Goal: Task Accomplishment & Management: Manage account settings

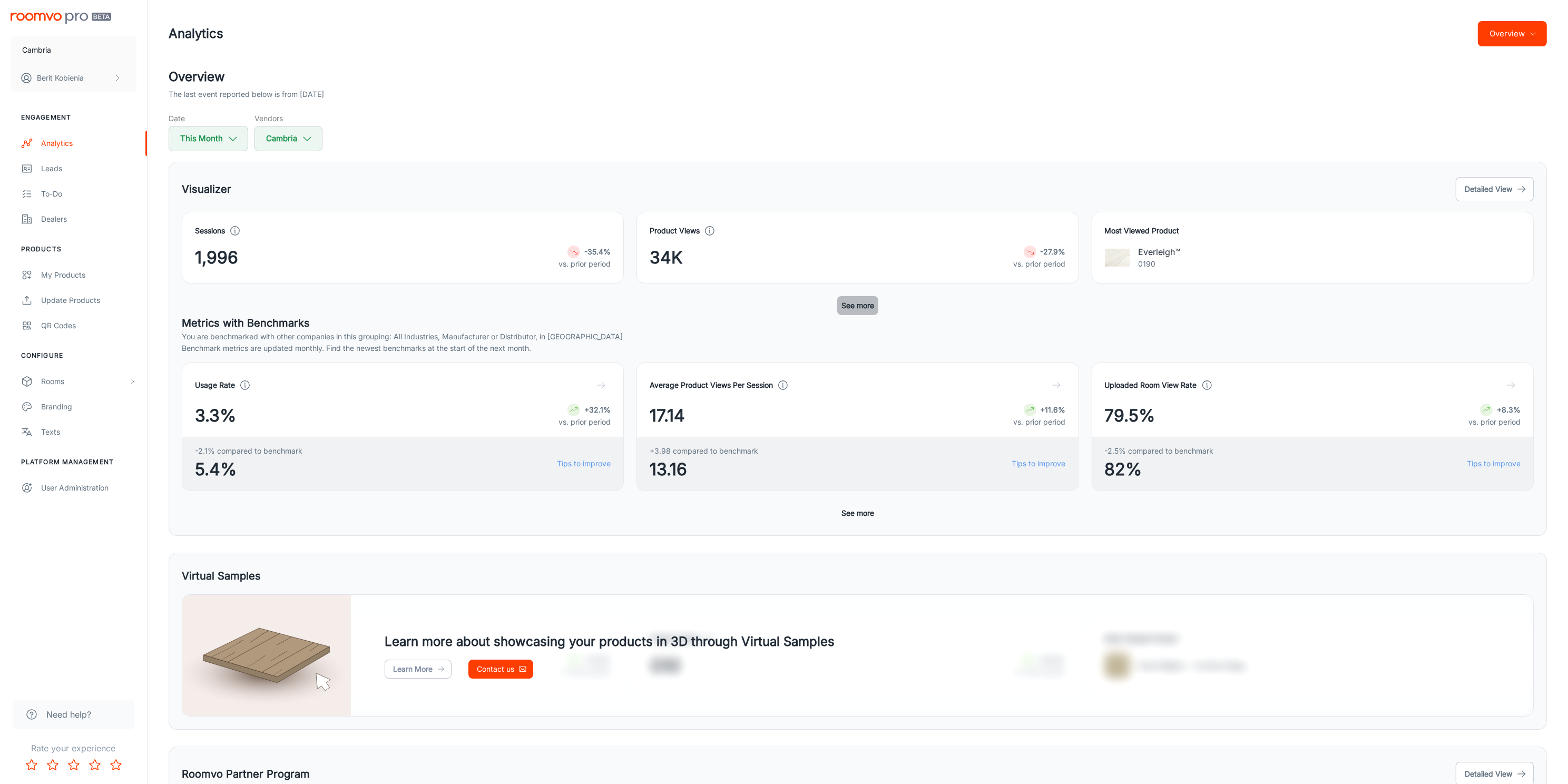
click at [859, 301] on button "See more" at bounding box center [857, 305] width 41 height 19
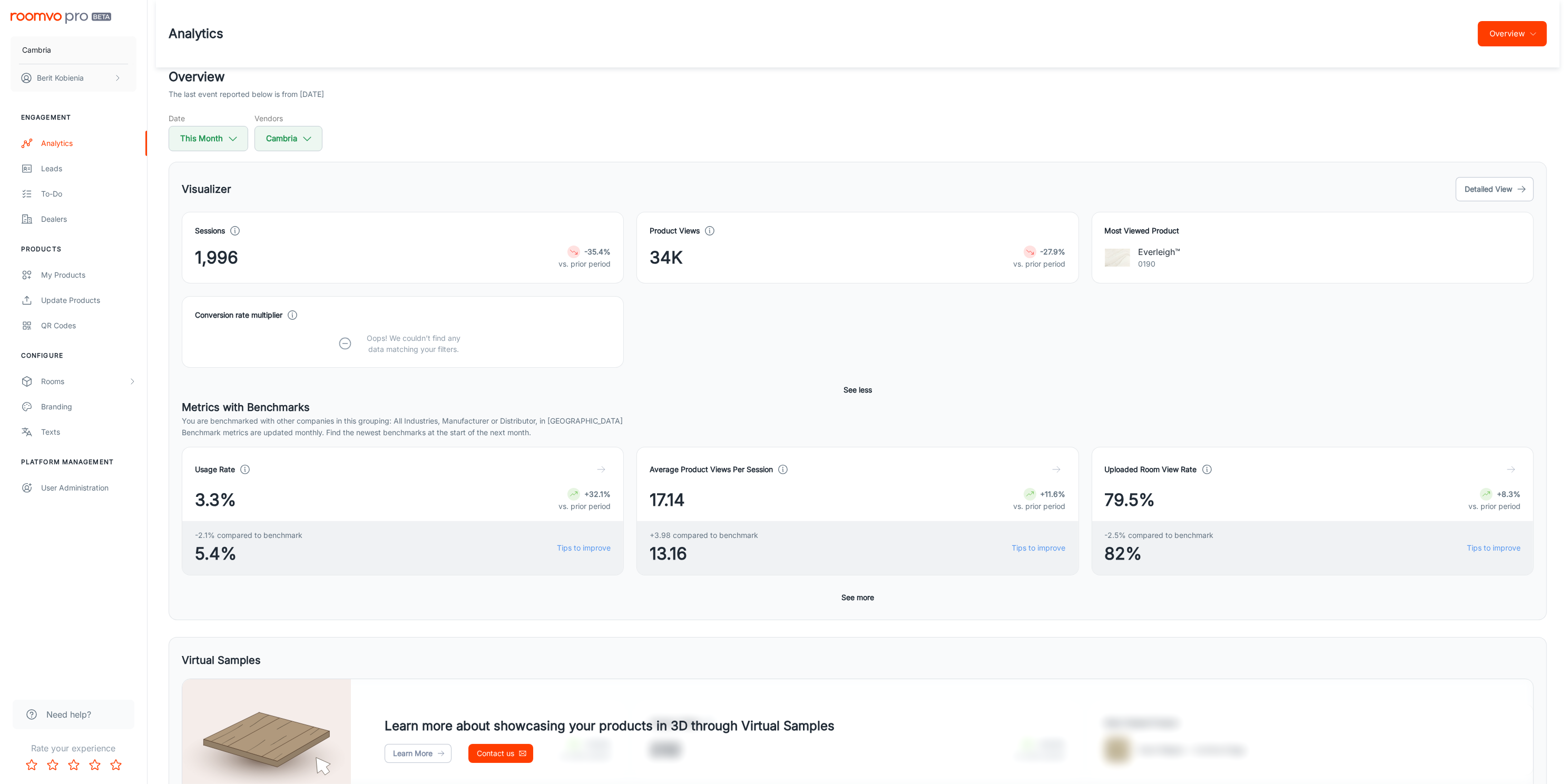
scroll to position [225, 0]
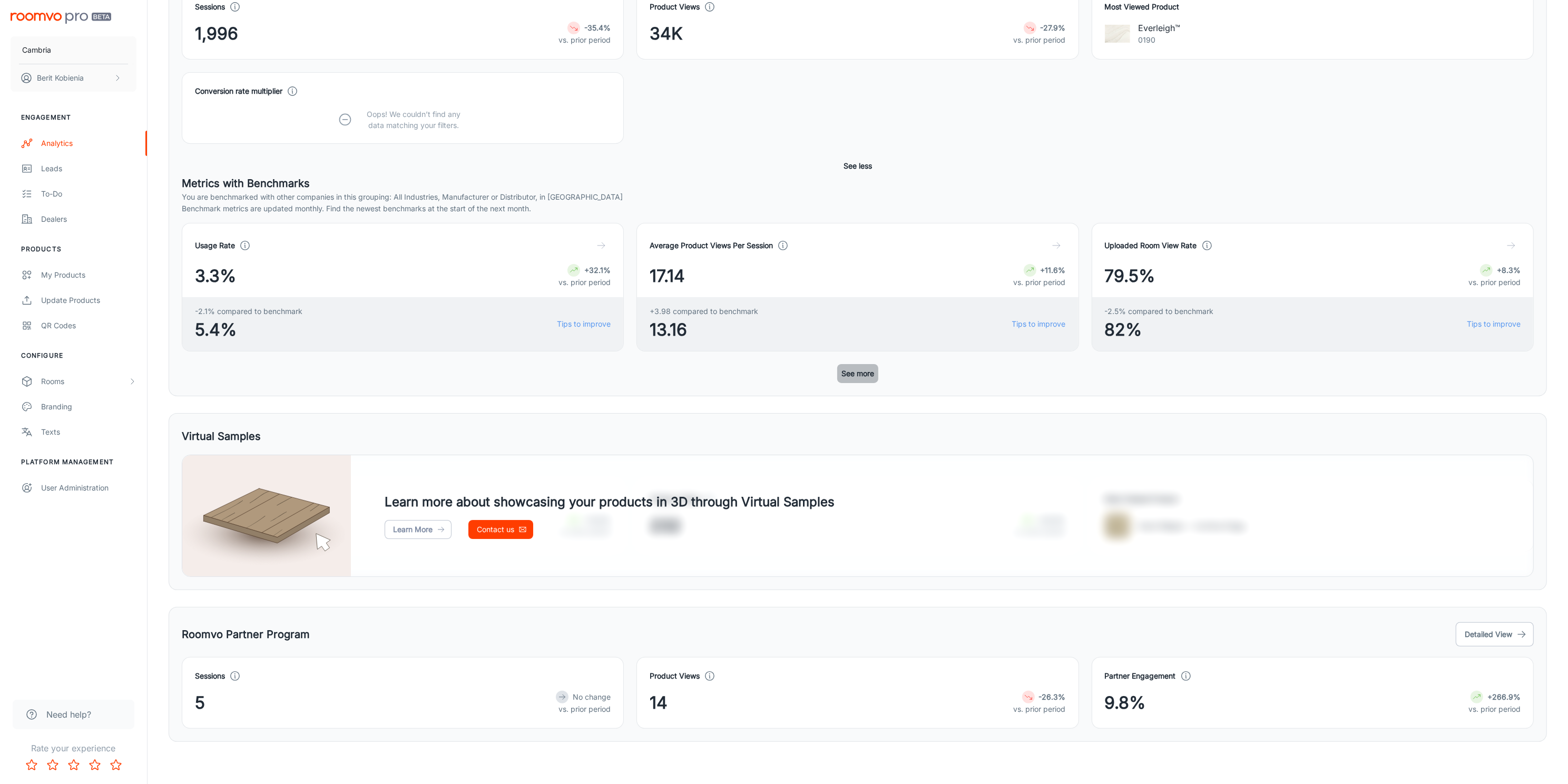
click at [839, 371] on button "See more" at bounding box center [857, 373] width 41 height 19
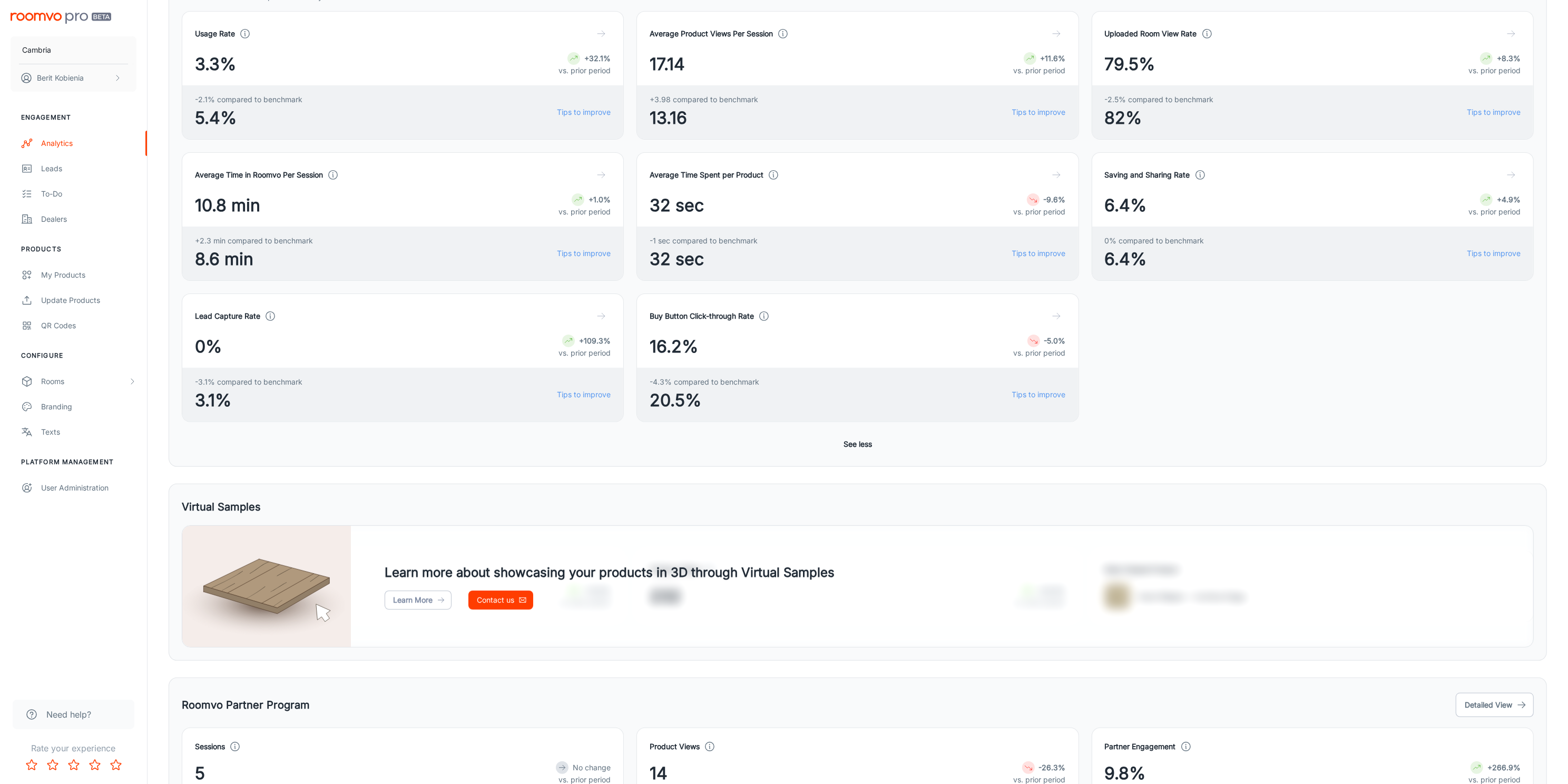
scroll to position [508, 0]
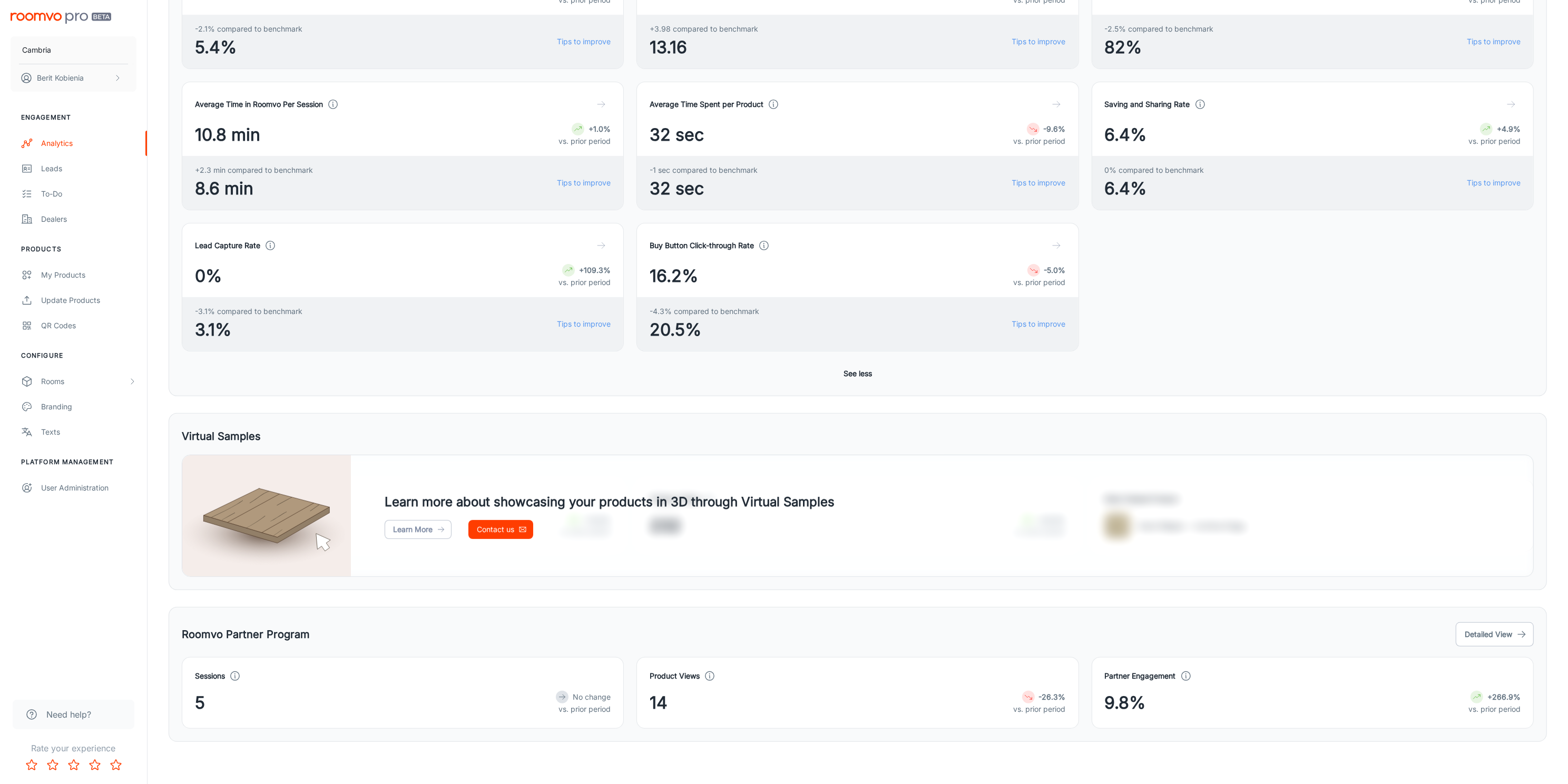
click at [239, 676] on icon at bounding box center [235, 676] width 11 height 11
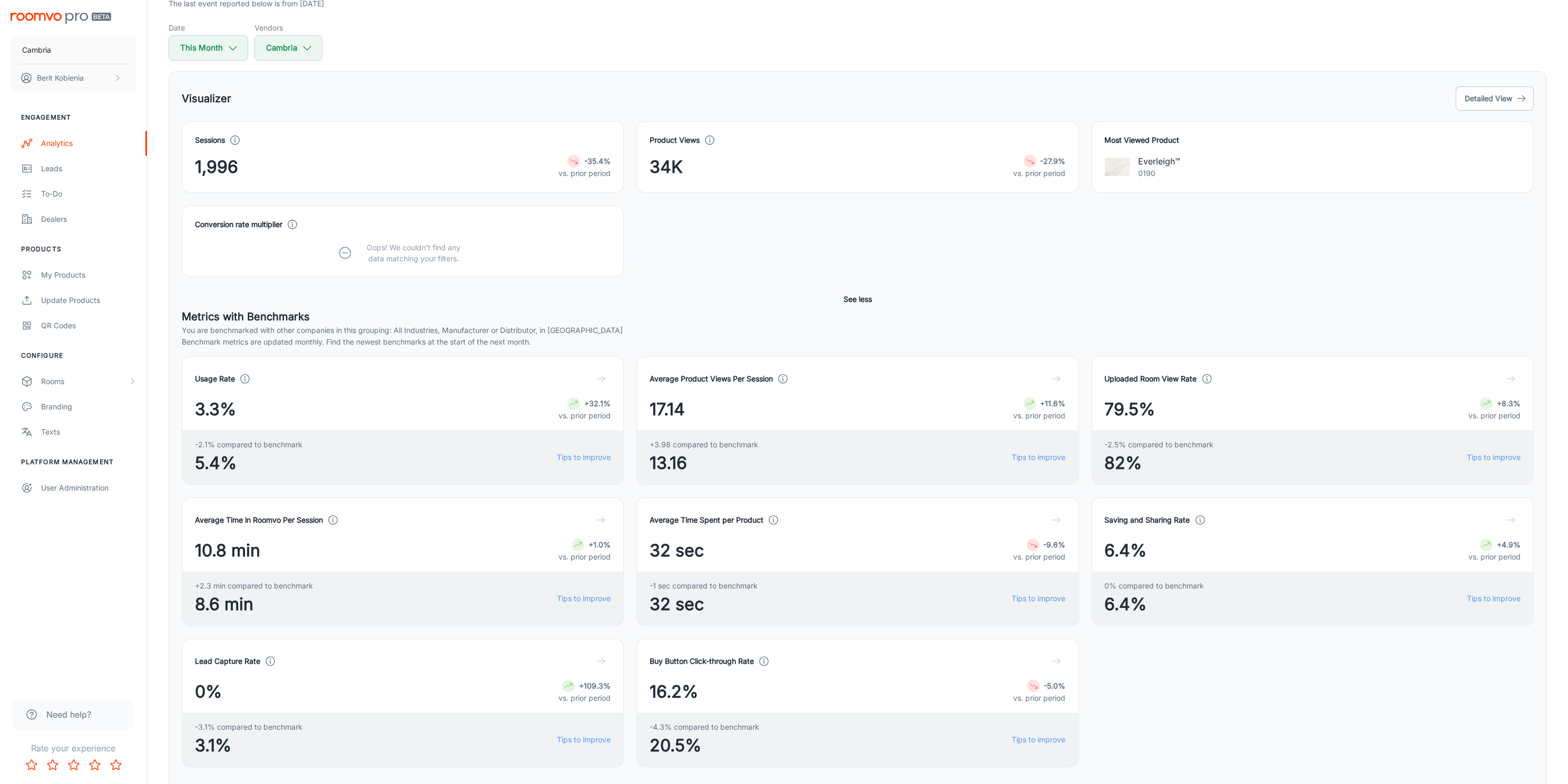
scroll to position [158, 0]
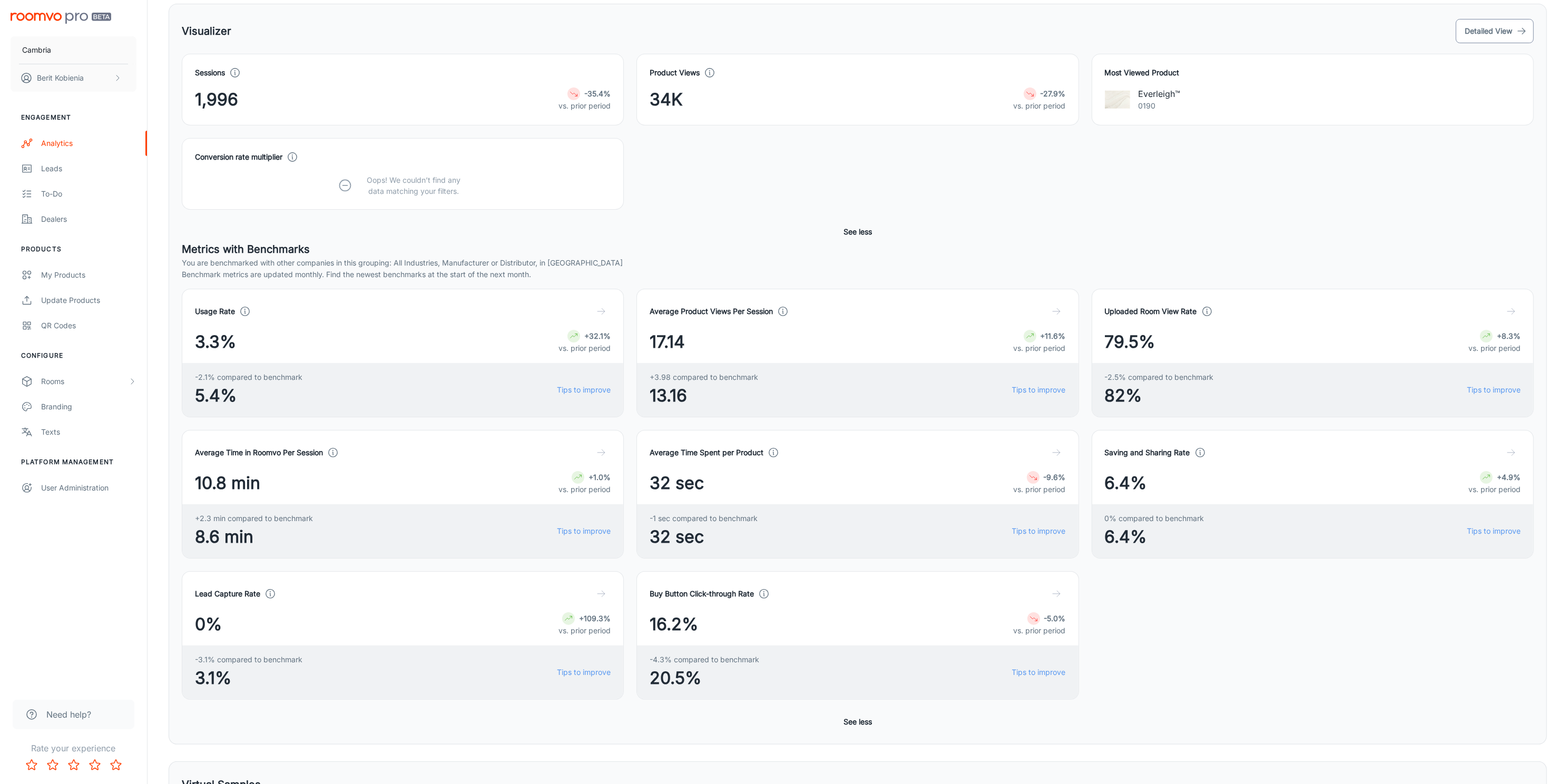
click at [1509, 25] on button "Detailed View" at bounding box center [1494, 31] width 78 height 24
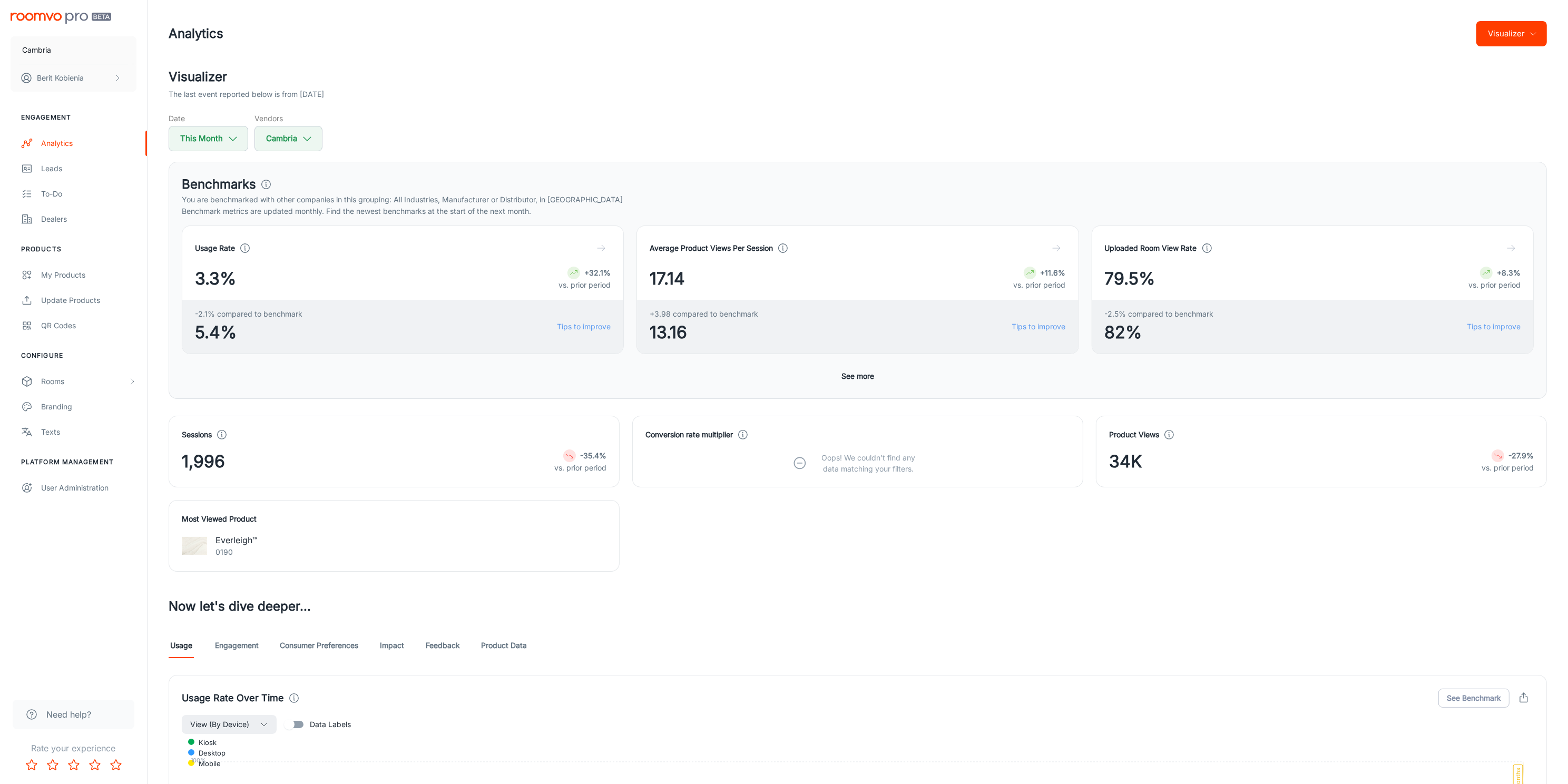
click at [1506, 45] on button "Visualizer" at bounding box center [1511, 34] width 70 height 25
click at [1489, 79] on li "Visualizer" at bounding box center [1486, 79] width 122 height 19
click at [320, 650] on link "Consumer Preferences" at bounding box center [319, 645] width 79 height 25
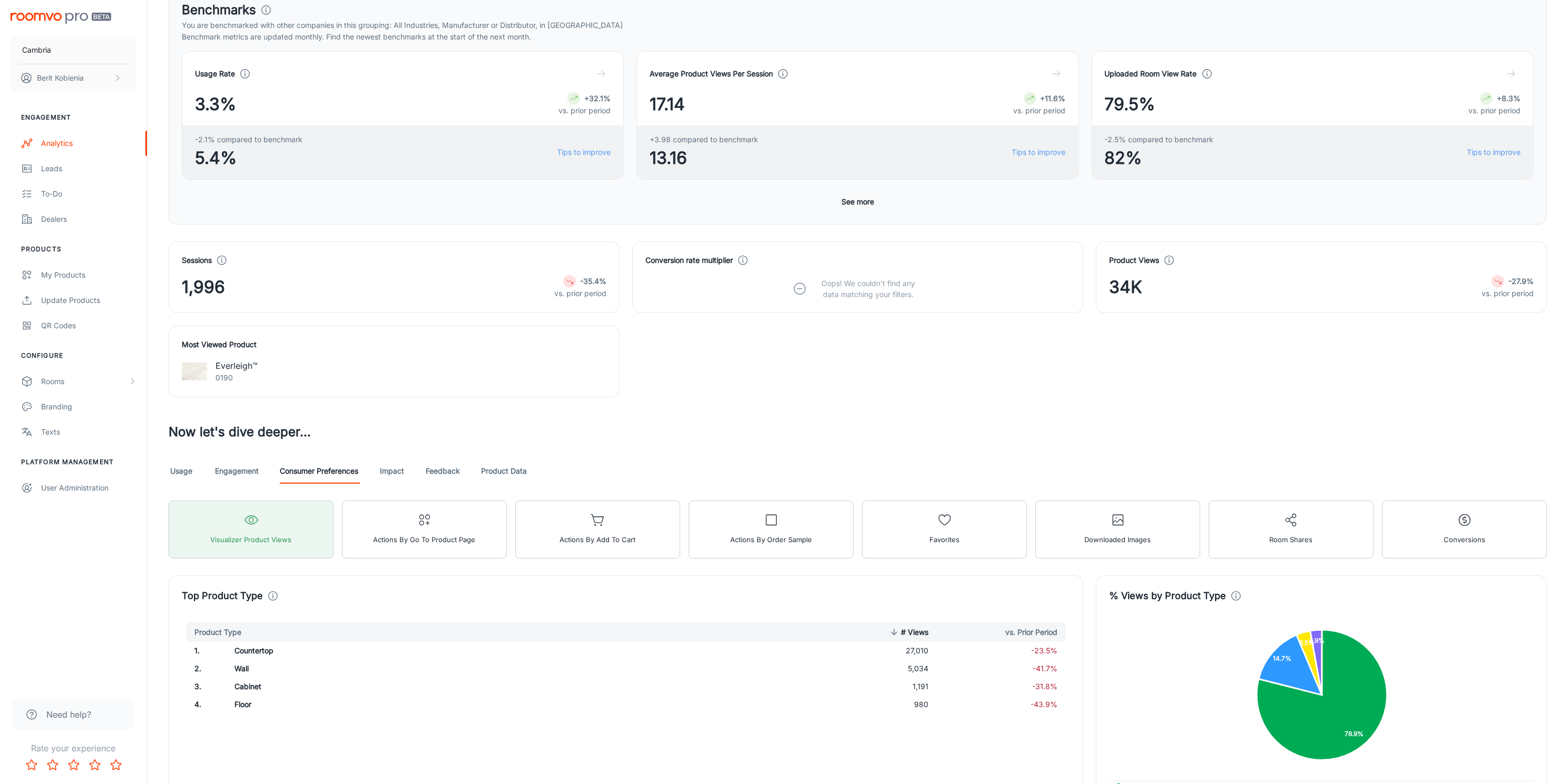
scroll to position [7, 0]
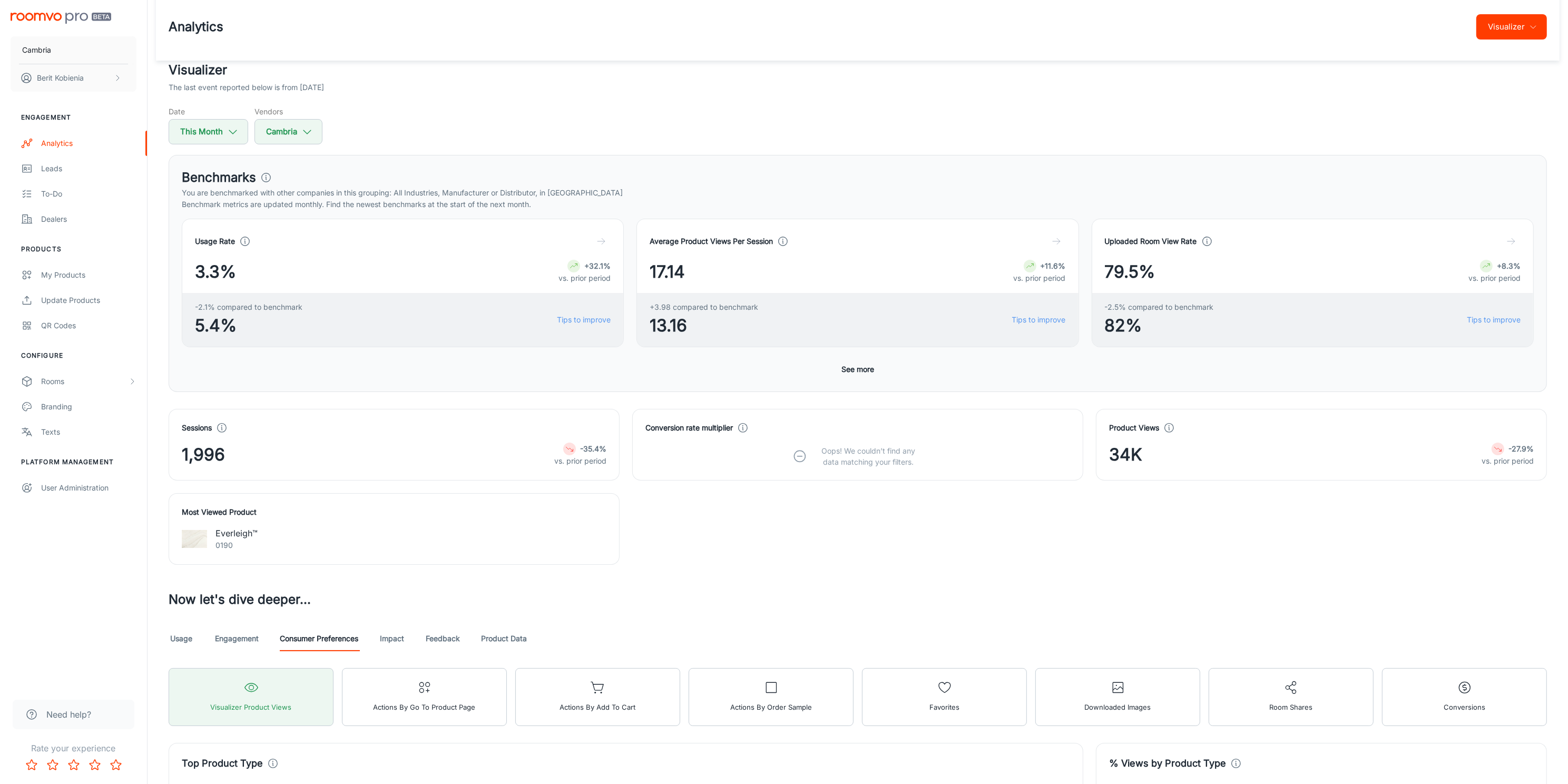
click at [736, 433] on div "Conversion rate multiplier" at bounding box center [697, 428] width 103 height 11
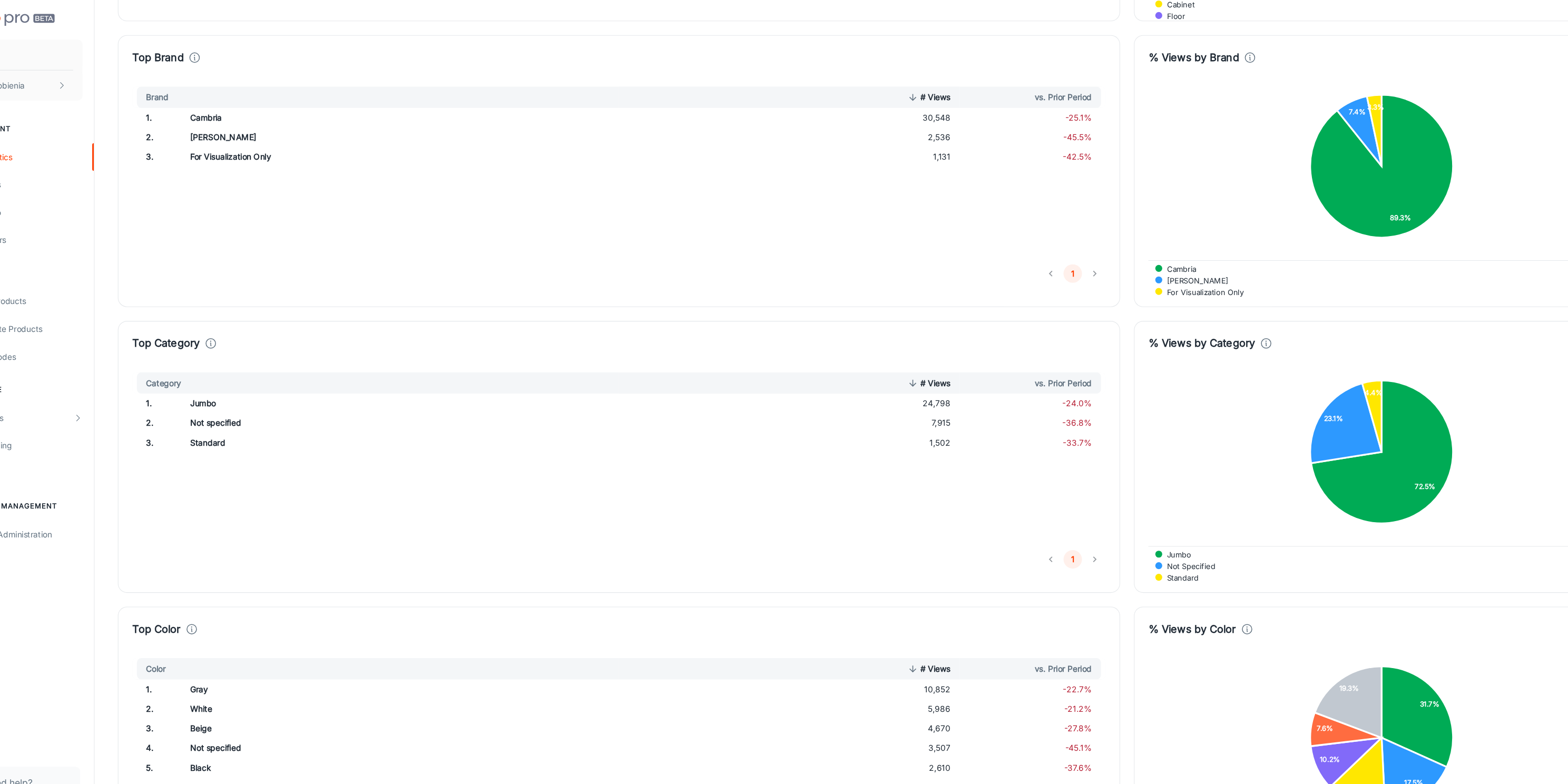
scroll to position [897, 0]
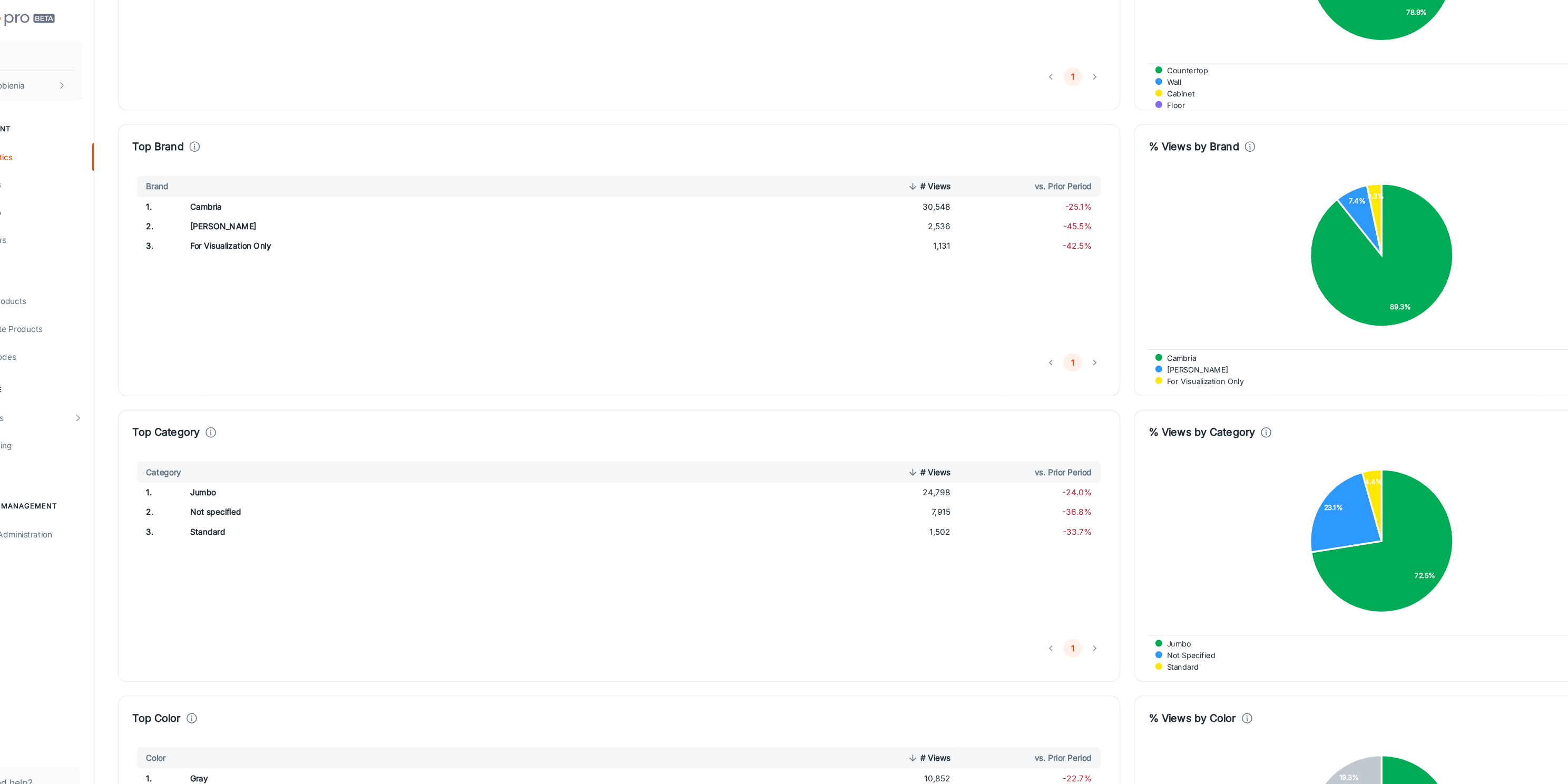
click at [329, 672] on div "Top Color Color # Views vs. Prior Period 1 . Gray 10,852 -22.7% 2 . White 5,986…" at bounding box center [626, 759] width 914 height 248
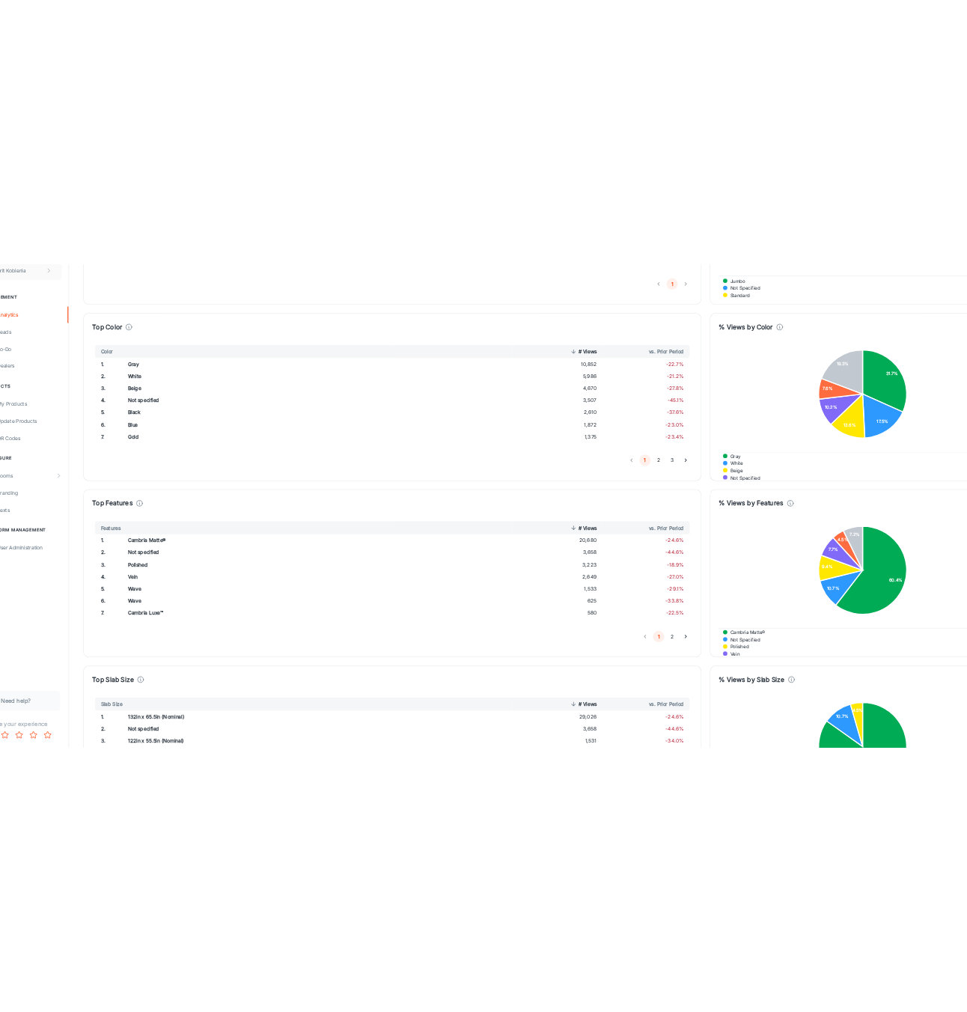
scroll to position [1977, 0]
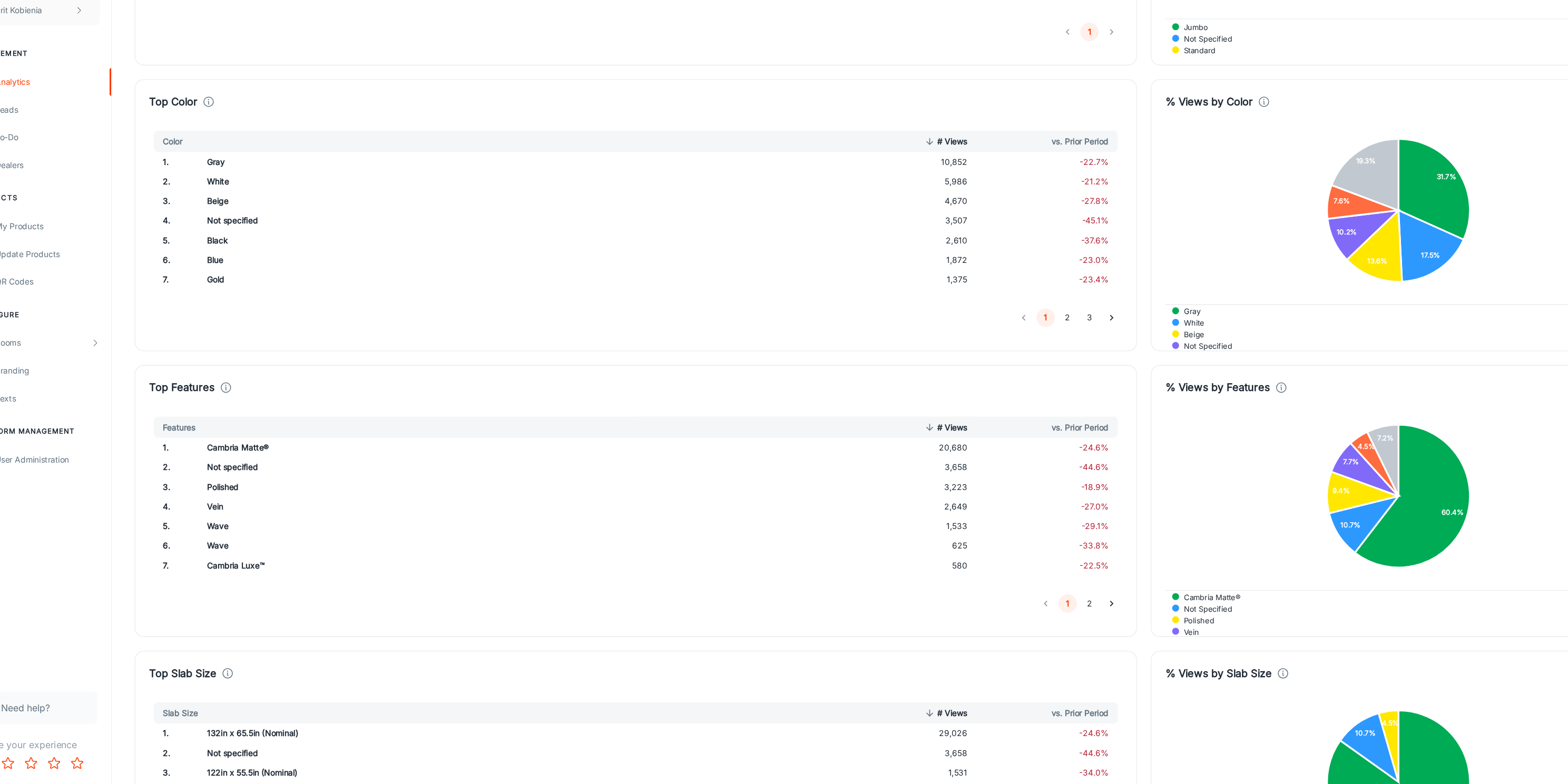
click at [244, 561] on td "Wave" at bounding box center [426, 566] width 400 height 18
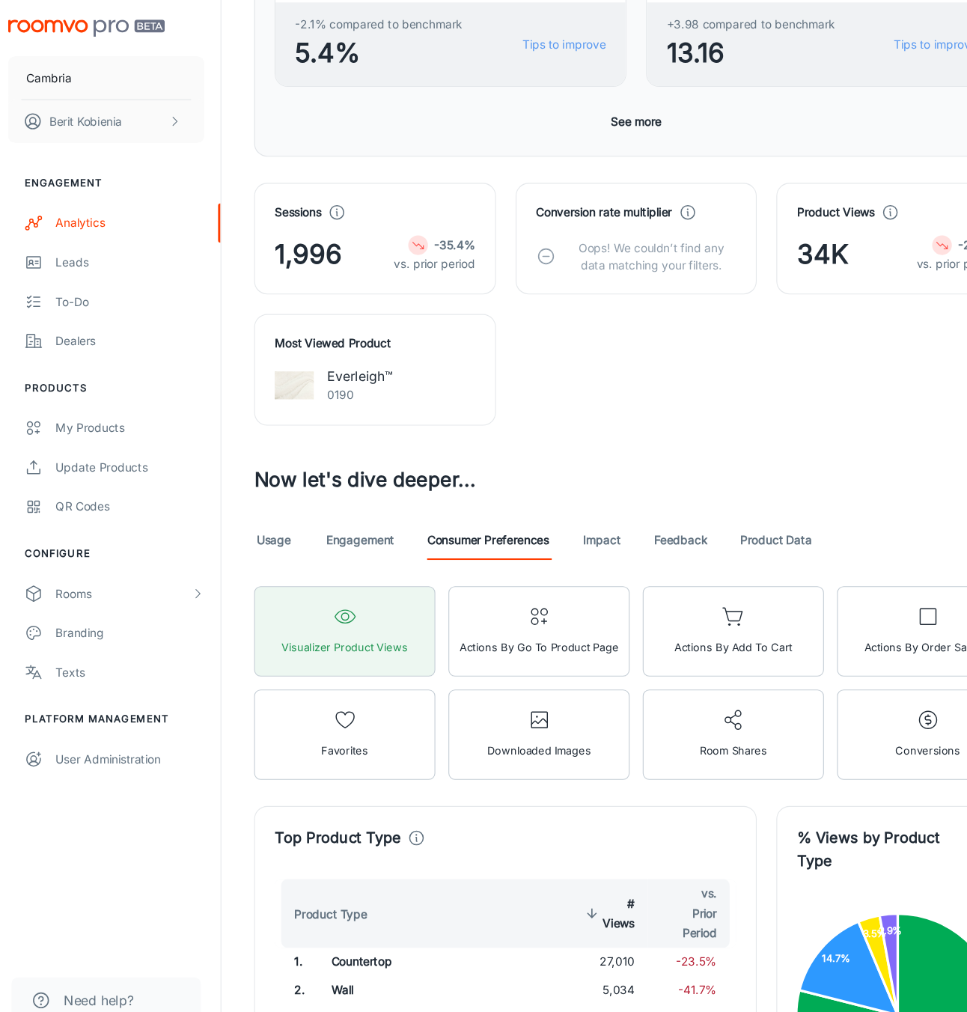
scroll to position [423, 0]
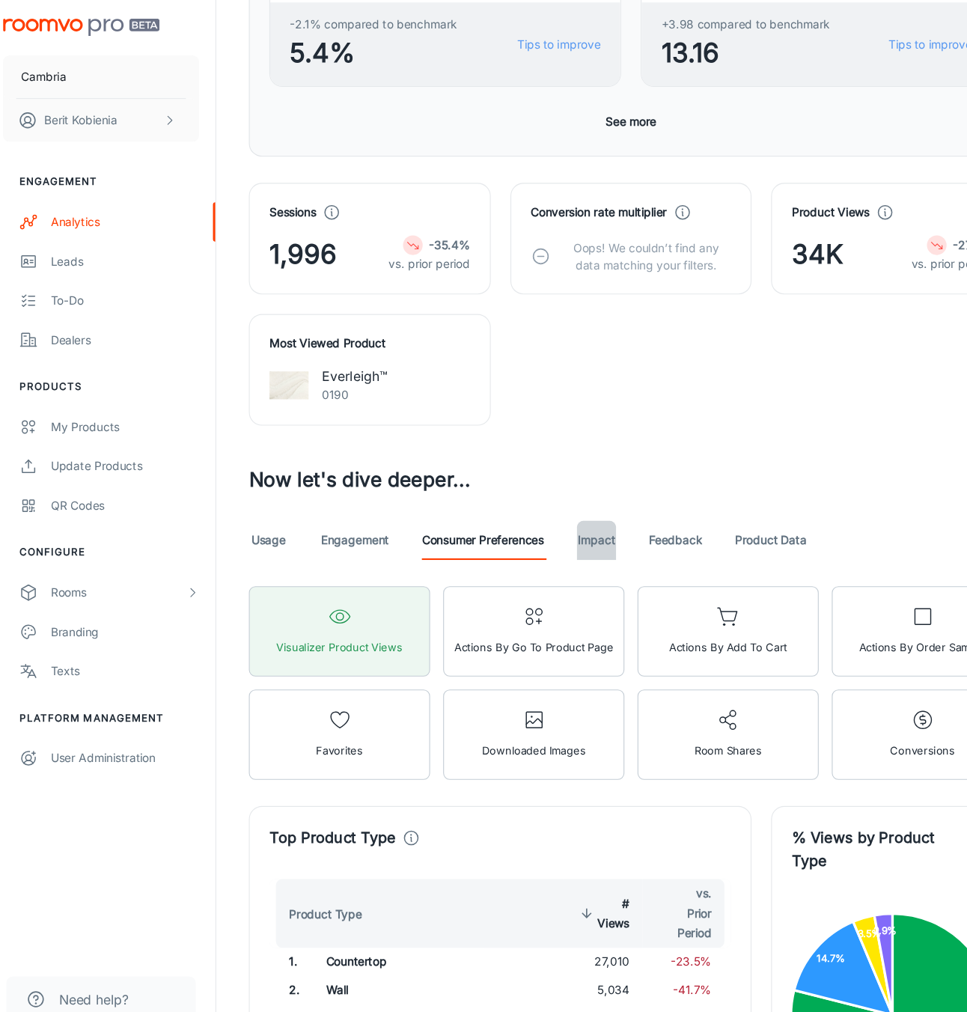
click at [556, 489] on link "Impact" at bounding box center [557, 494] width 36 height 36
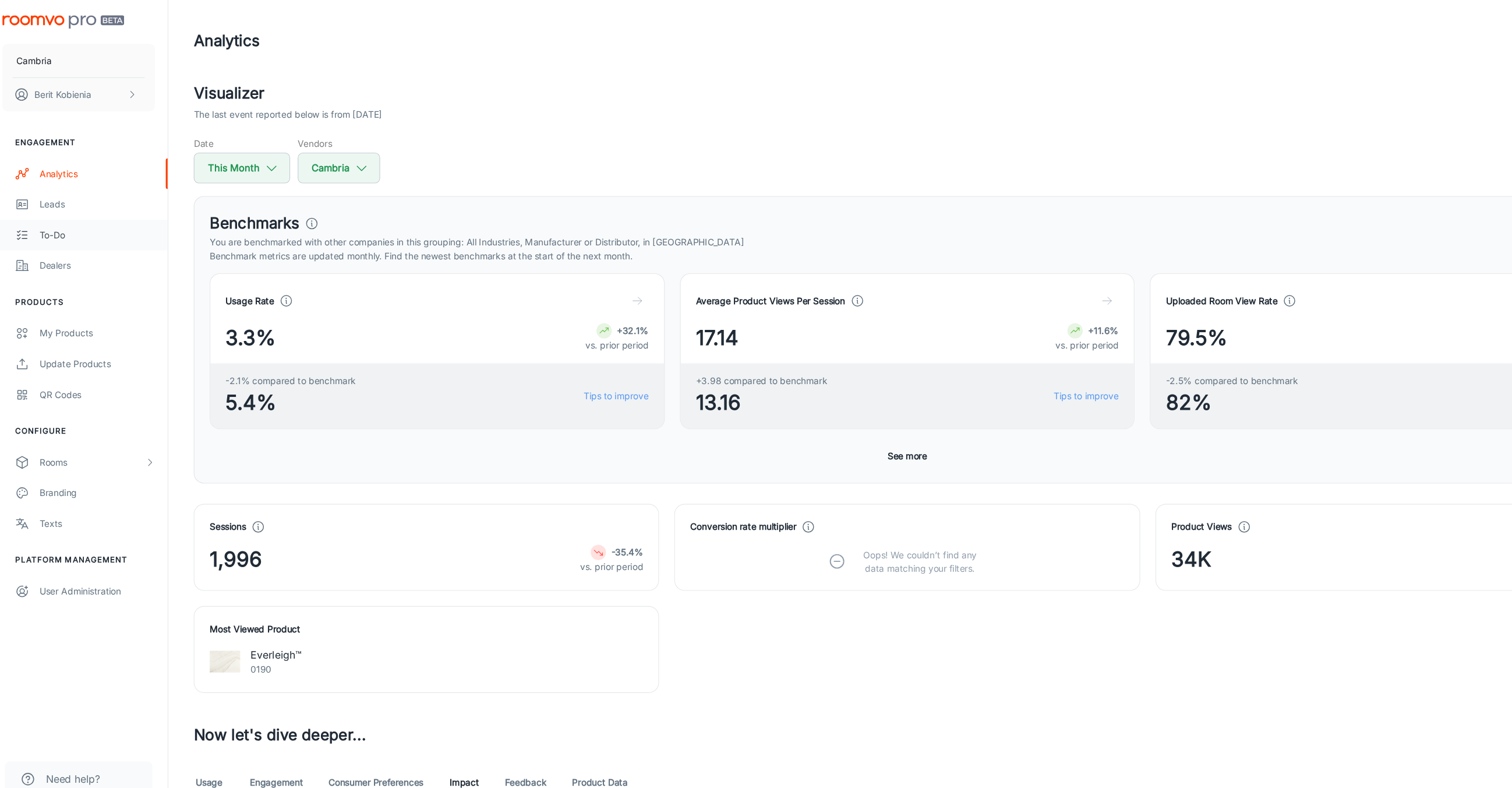
click at [88, 227] on link "To-do" at bounding box center [81, 214] width 163 height 28
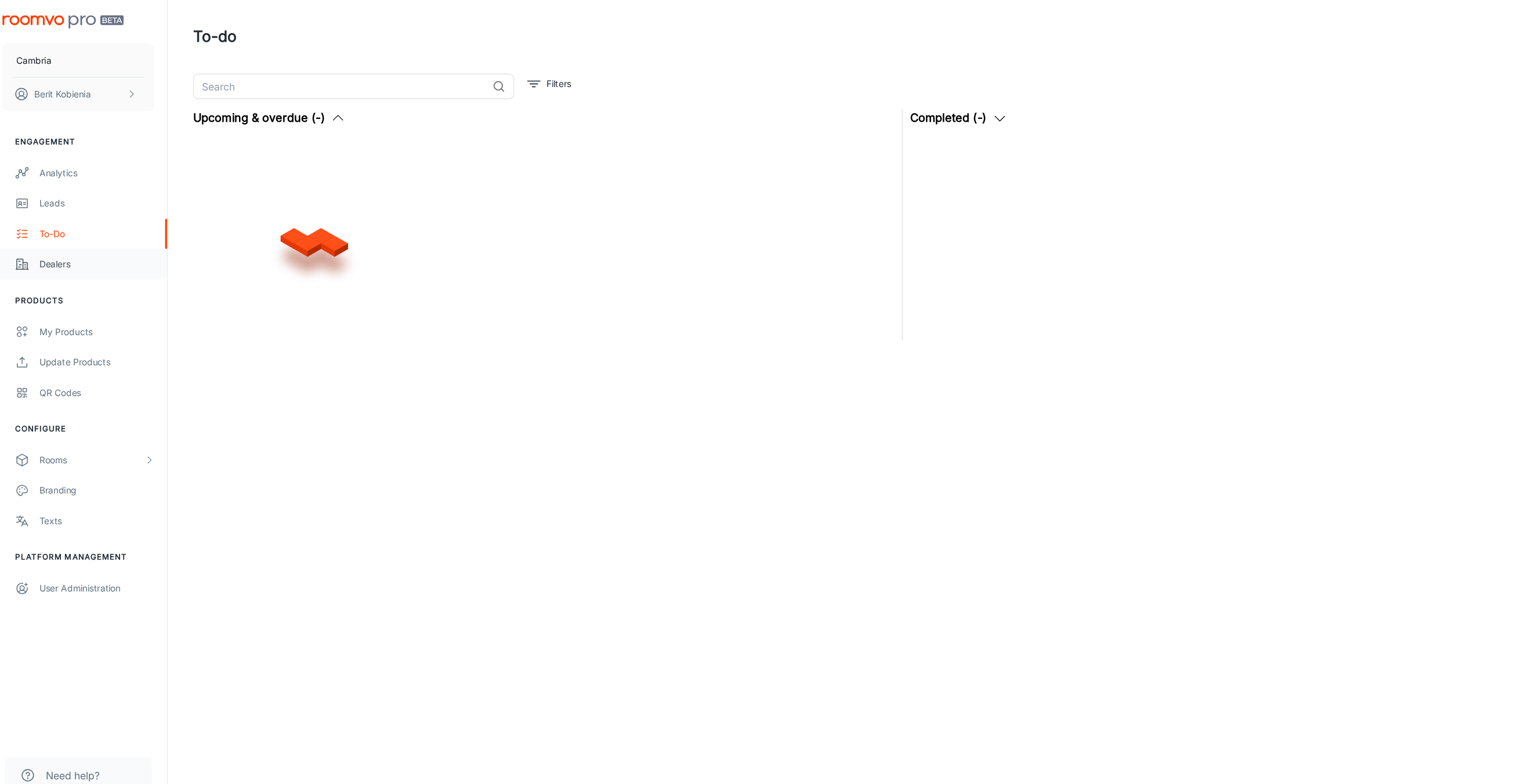
click at [61, 248] on link "Dealers" at bounding box center [81, 241] width 162 height 28
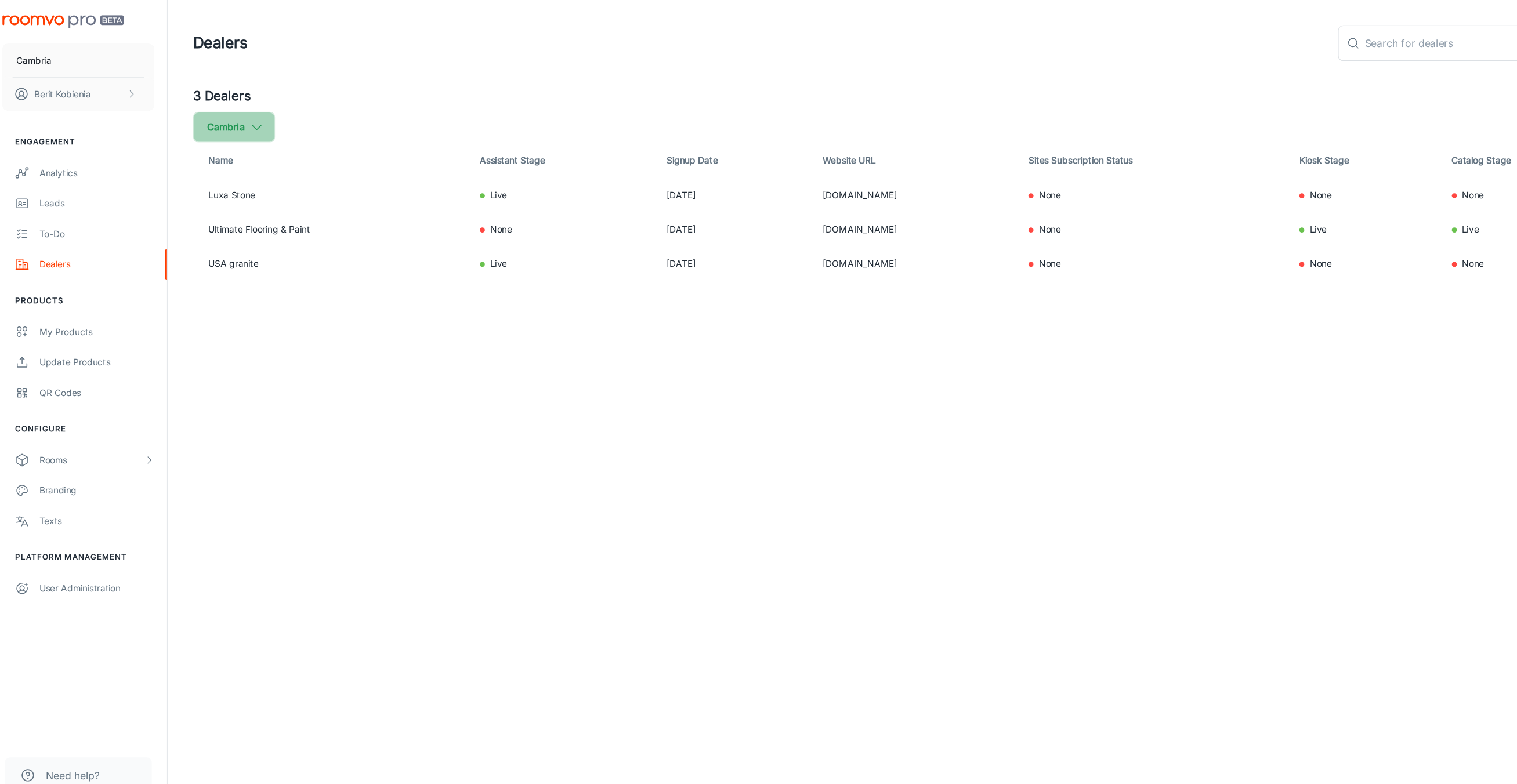
click at [228, 113] on button "Cambria" at bounding box center [223, 116] width 75 height 28
click at [286, 383] on div at bounding box center [758, 392] width 1517 height 784
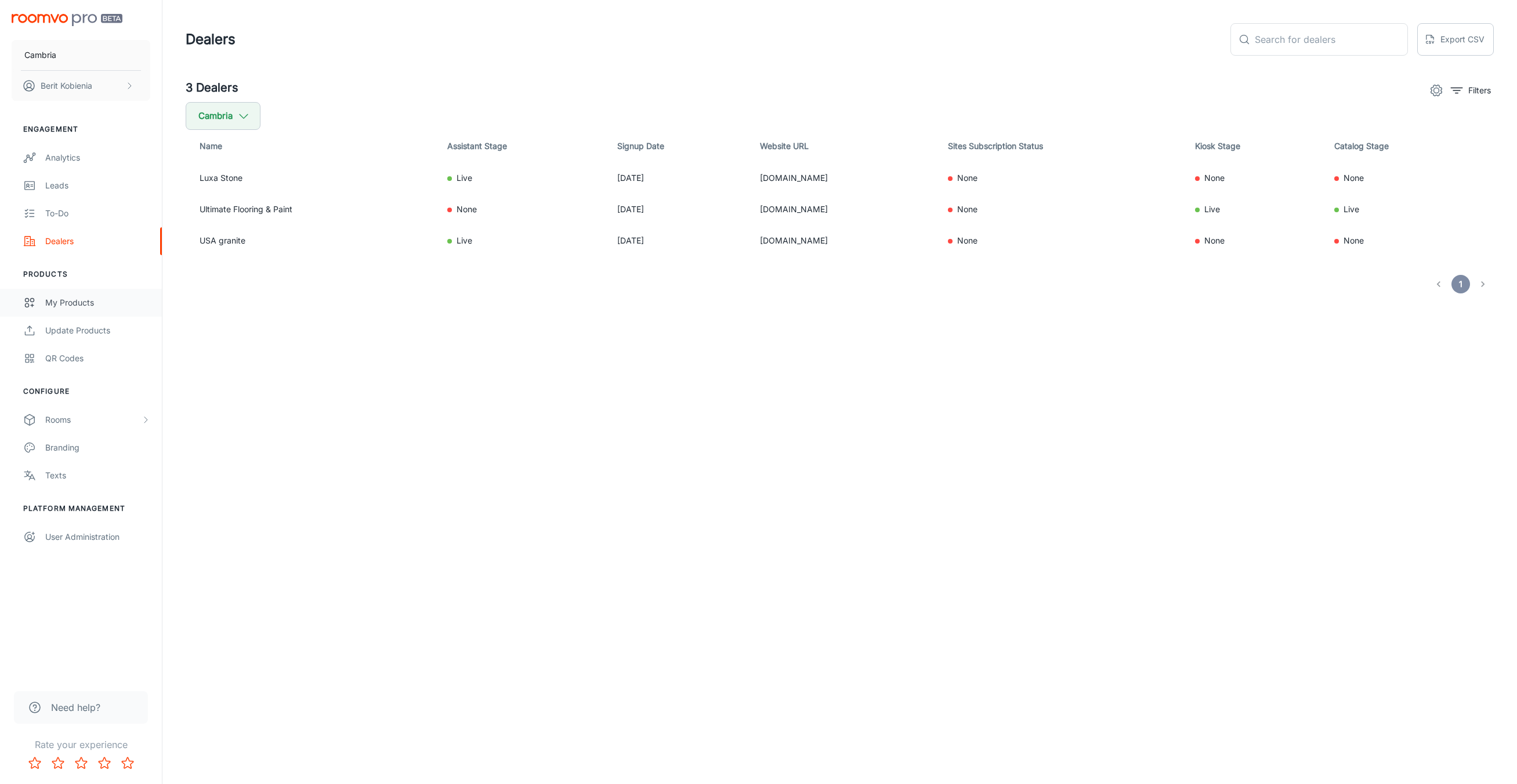
click at [88, 299] on div "My Products" at bounding box center [97, 302] width 105 height 12
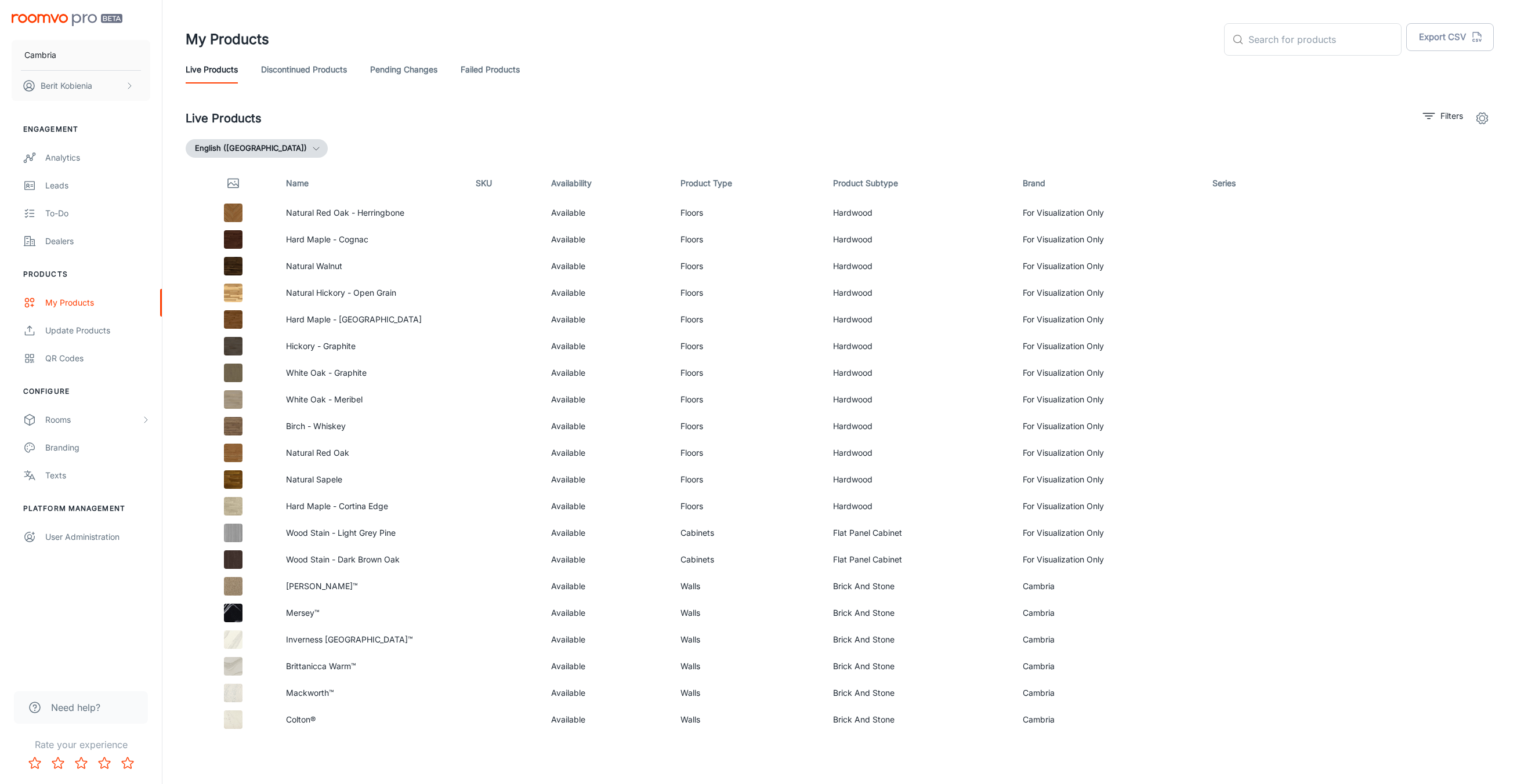
click at [271, 53] on div "My Products ​ ​ Export CSV" at bounding box center [840, 40] width 1308 height 33
click at [283, 68] on link "Discontinued Products" at bounding box center [304, 70] width 86 height 28
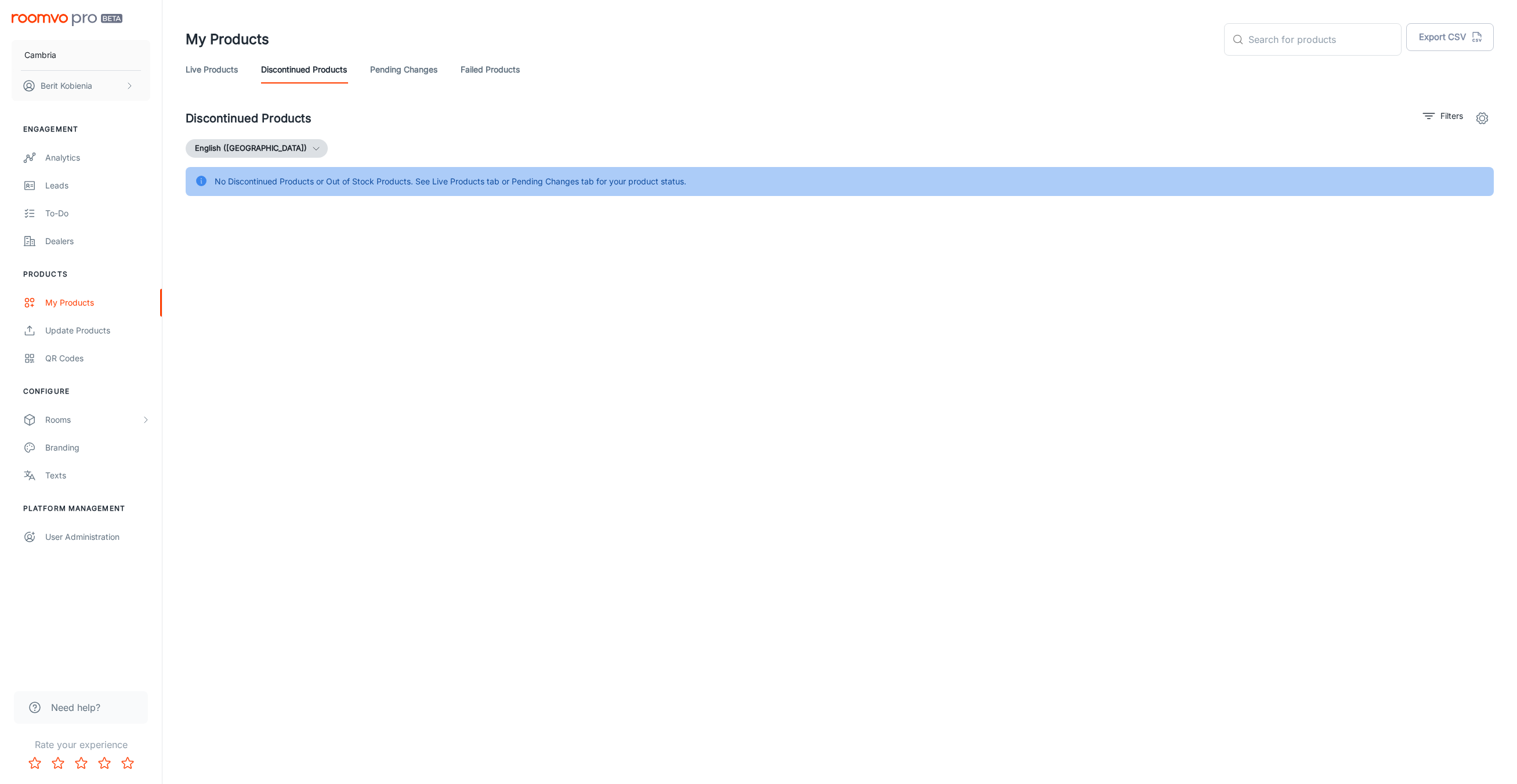
click at [392, 65] on link "Pending Changes" at bounding box center [404, 70] width 67 height 28
click at [543, 76] on div "Live Products Discontinued Products Pending Changes Failed Products" at bounding box center [840, 70] width 1308 height 28
click at [515, 75] on link "Failed Products" at bounding box center [490, 70] width 59 height 28
click at [302, 59] on link "Discontinued Products" at bounding box center [304, 70] width 86 height 28
click at [206, 70] on link "Live Products" at bounding box center [212, 70] width 52 height 28
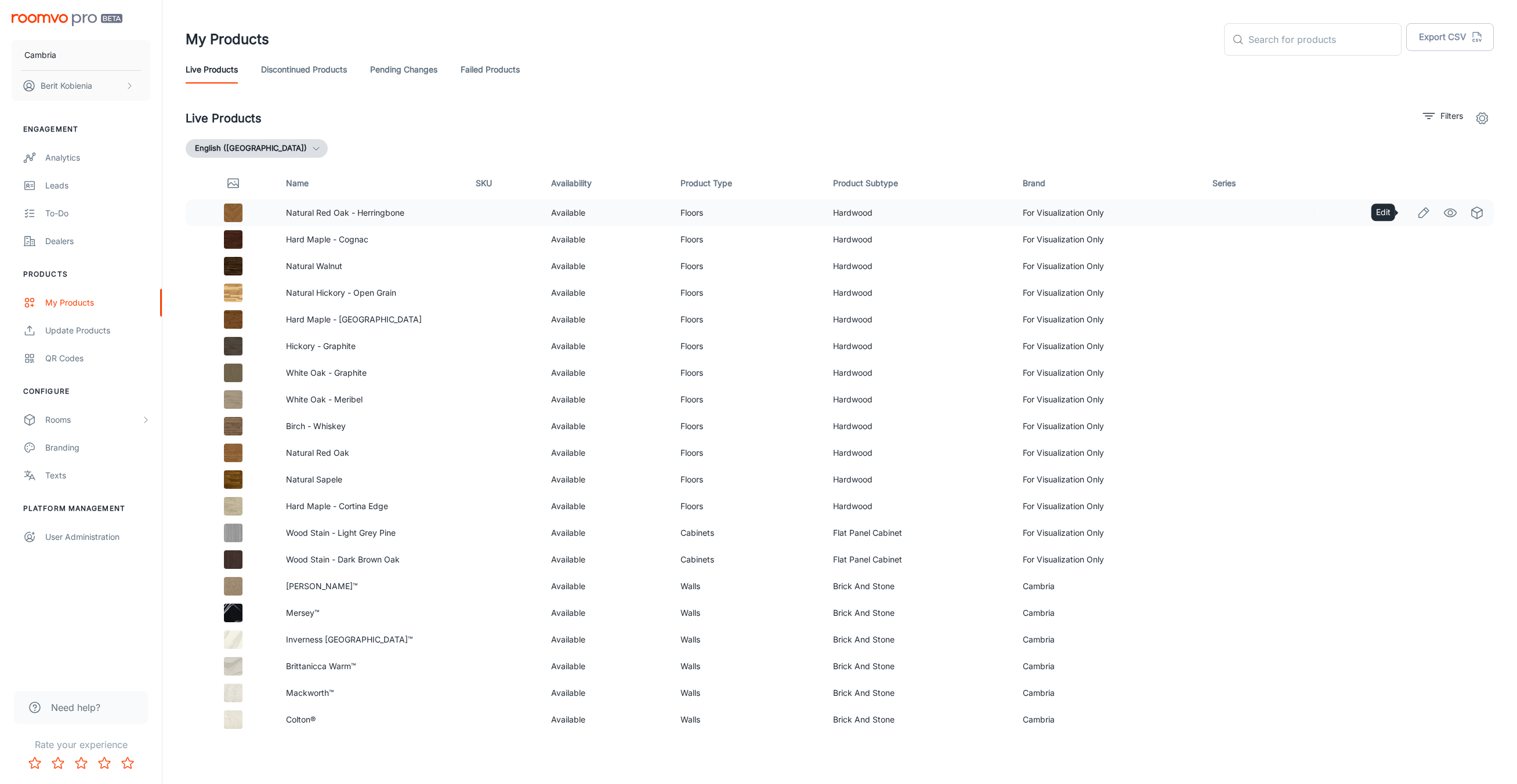
click at [1417, 215] on icon "Edit" at bounding box center [1424, 213] width 14 height 14
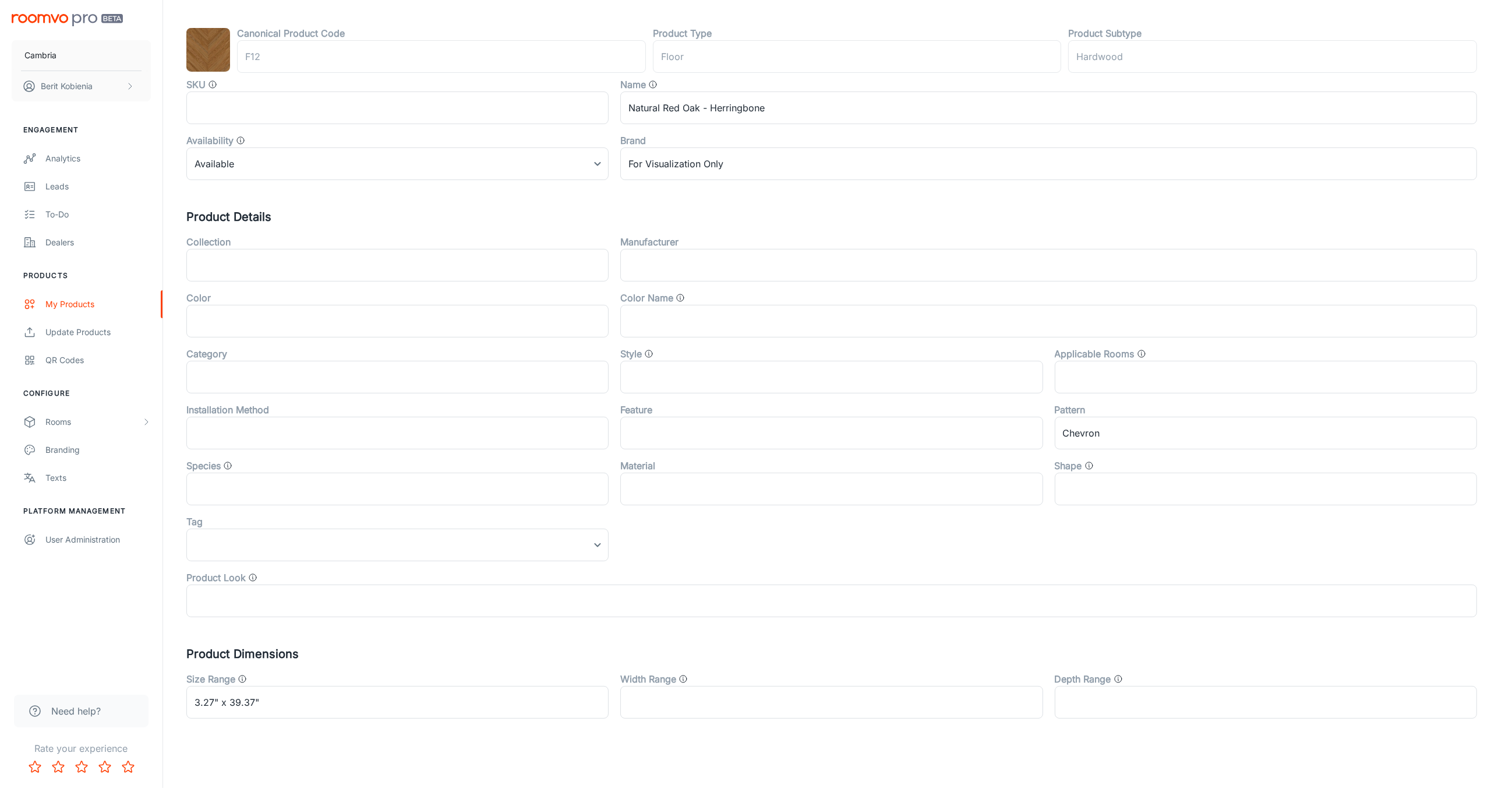
scroll to position [127, 0]
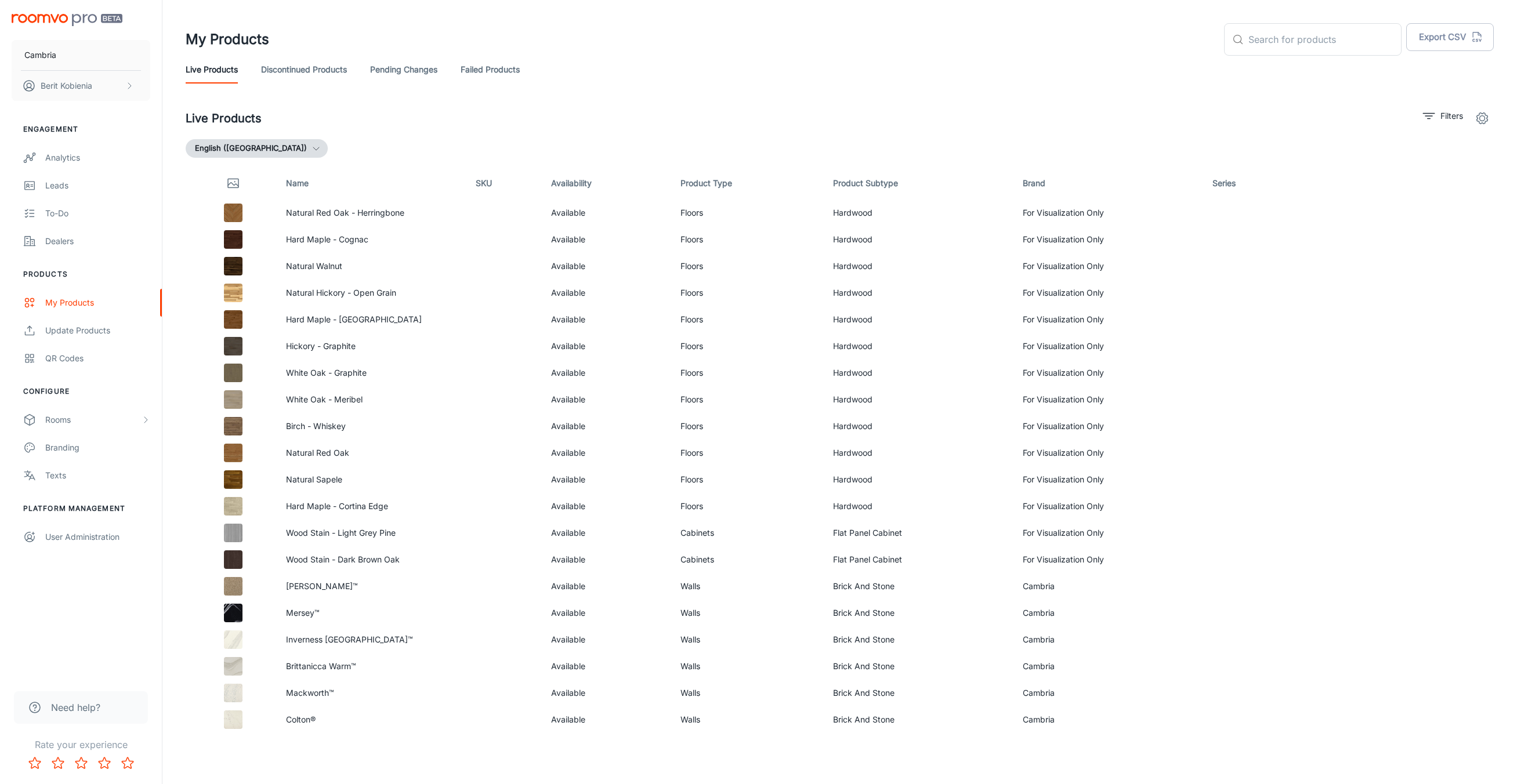
drag, startPoint x: 575, startPoint y: 139, endPoint x: 569, endPoint y: 135, distance: 7.2
click at [575, 139] on div "English ([GEOGRAPHIC_DATA])" at bounding box center [840, 149] width 1308 height 19
drag, startPoint x: 546, startPoint y: 118, endPoint x: 555, endPoint y: 129, distance: 14.2
click at [555, 129] on div "Live Products Filters" at bounding box center [840, 119] width 1308 height 23
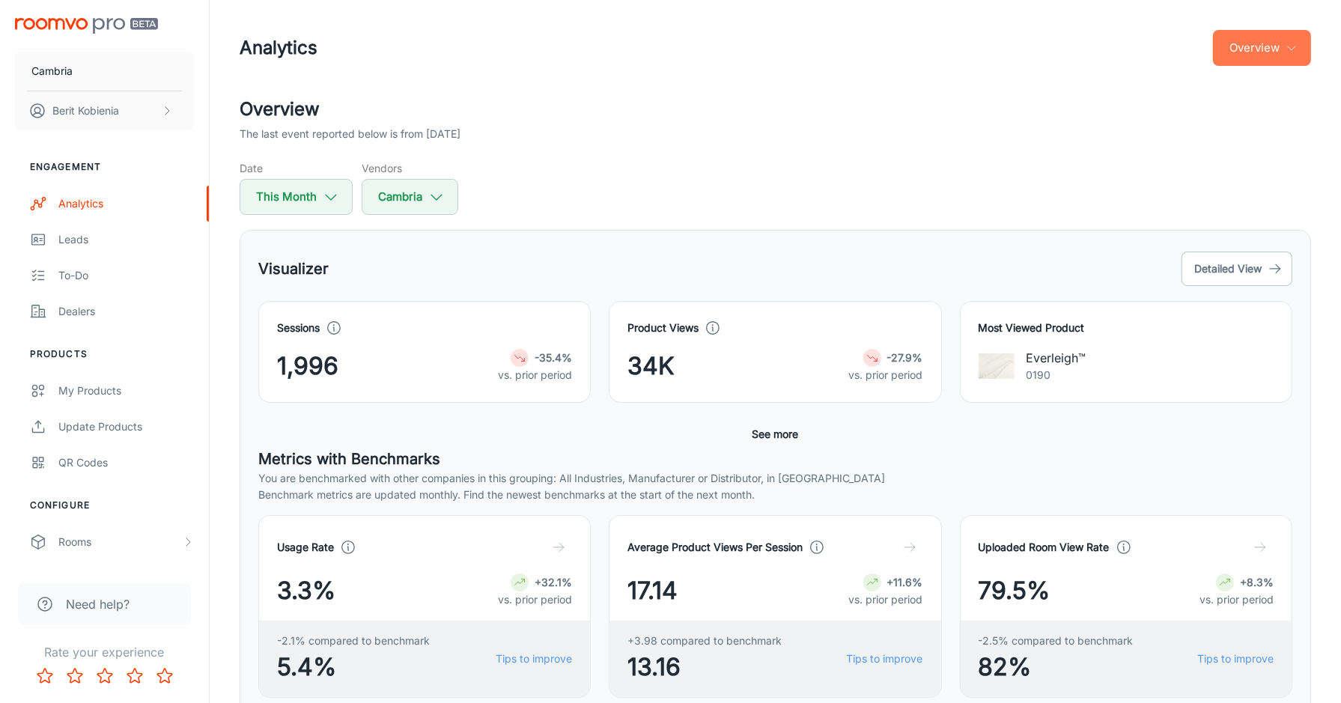
click at [1240, 43] on button "Overview" at bounding box center [1262, 48] width 98 height 36
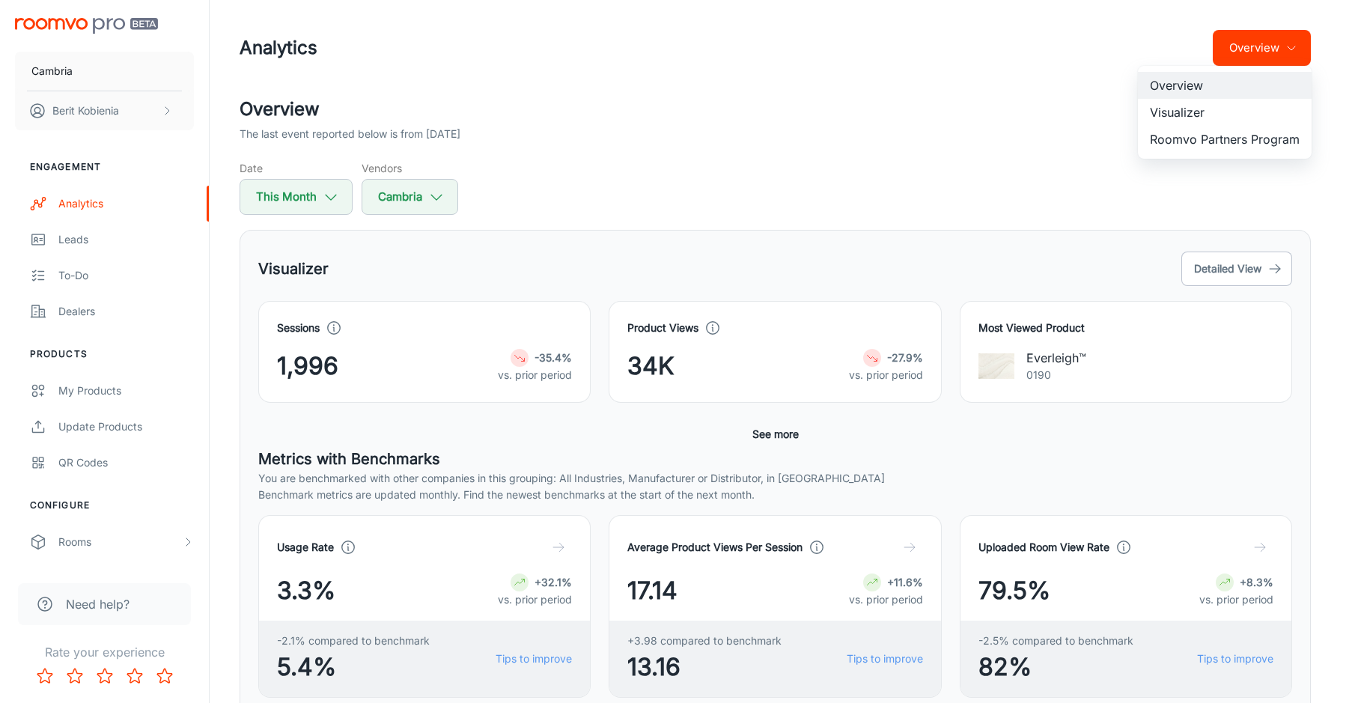
click at [1226, 118] on li "Visualizer" at bounding box center [1225, 112] width 174 height 27
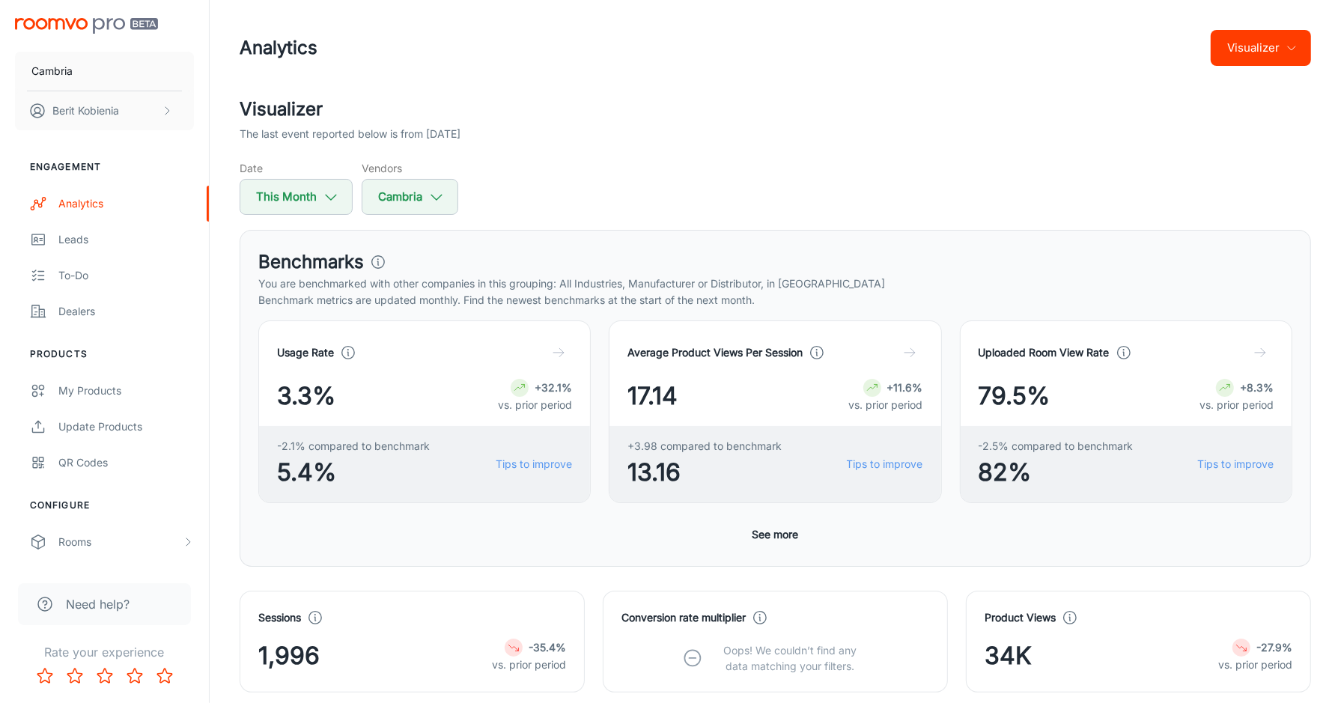
click at [1025, 261] on div "Benchmarks" at bounding box center [775, 262] width 1034 height 27
click at [513, 172] on div "Date This Month Vendors Cambria" at bounding box center [775, 187] width 1071 height 55
click at [684, 244] on div "Benchmarks You are benchmarked with other companies in this grouping: All Indus…" at bounding box center [775, 398] width 1071 height 337
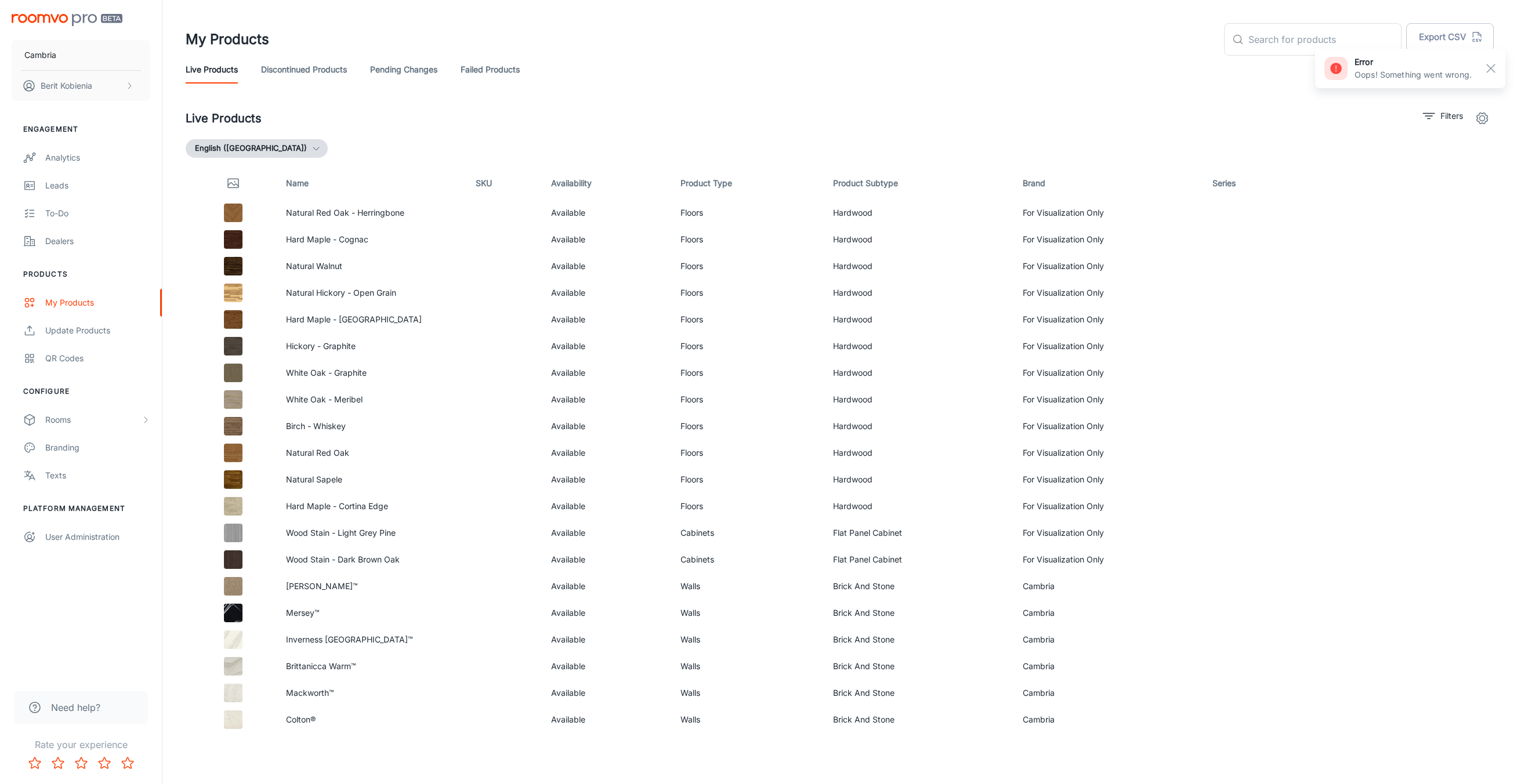
click at [1460, 77] on p "Oops! Something went wrong." at bounding box center [1413, 74] width 117 height 12
click at [875, 635] on td "Brick And Stone" at bounding box center [919, 639] width 190 height 26
click at [1414, 647] on link "Edit" at bounding box center [1423, 639] width 19 height 19
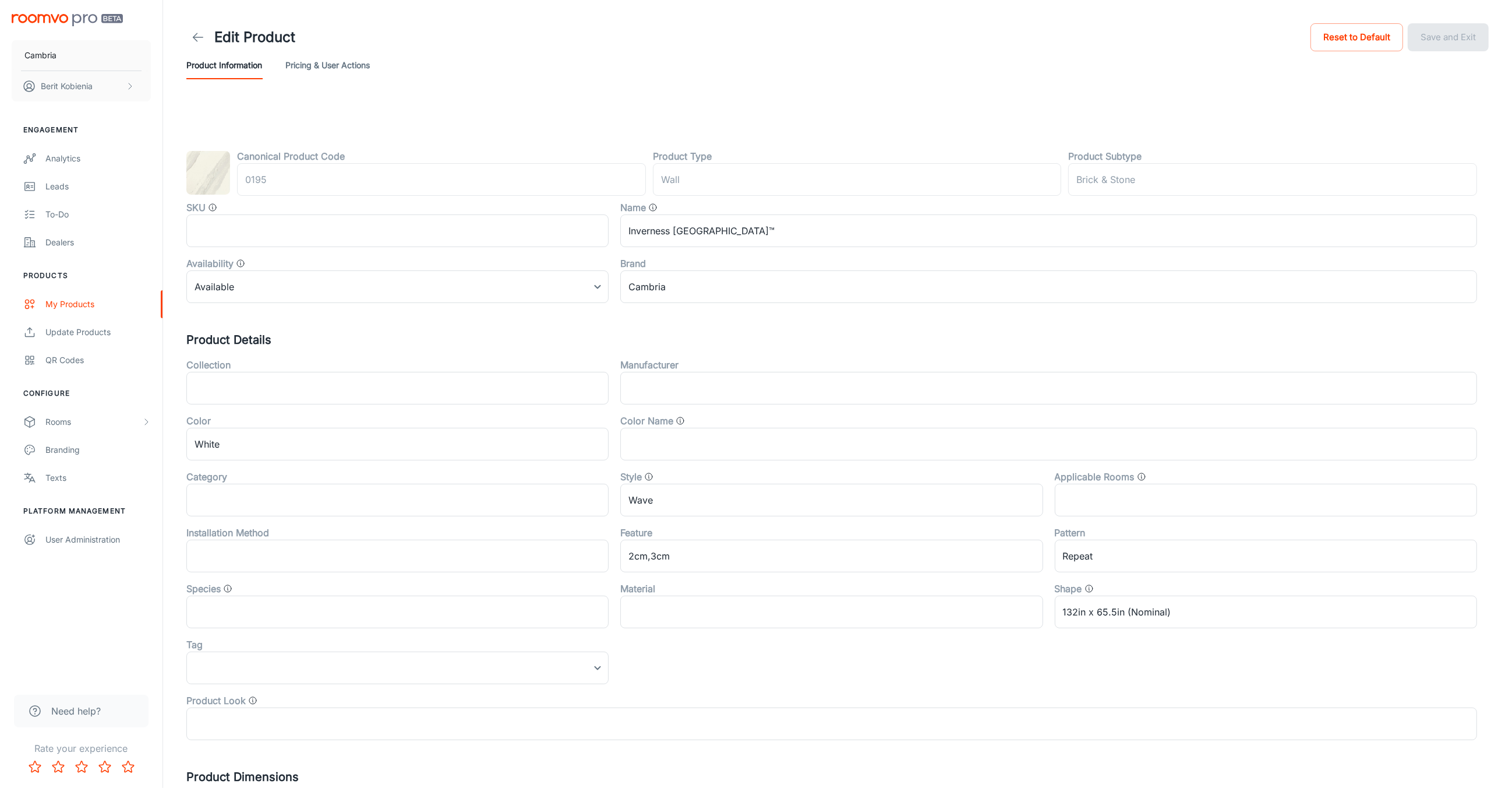
click at [1126, 158] on label "Product Subtype" at bounding box center [1105, 157] width 73 height 14
click at [1125, 157] on label "Product Subtype" at bounding box center [1105, 157] width 73 height 14
click at [1127, 158] on label "Product Subtype" at bounding box center [1105, 157] width 73 height 14
click at [195, 38] on icon at bounding box center [198, 37] width 14 height 14
